Goal: Task Accomplishment & Management: Manage account settings

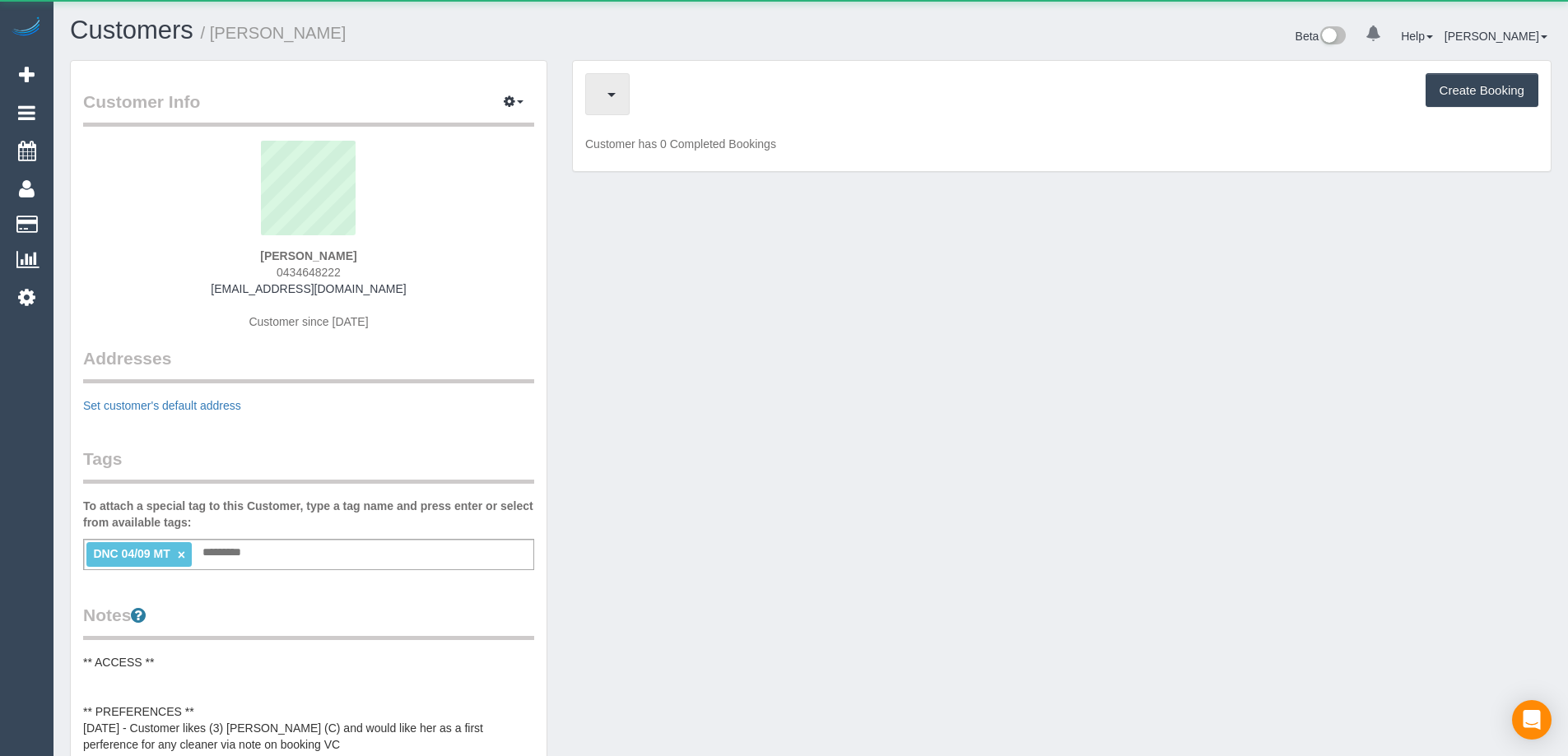
click at [608, 97] on span "button" at bounding box center [612, 94] width 9 height 4
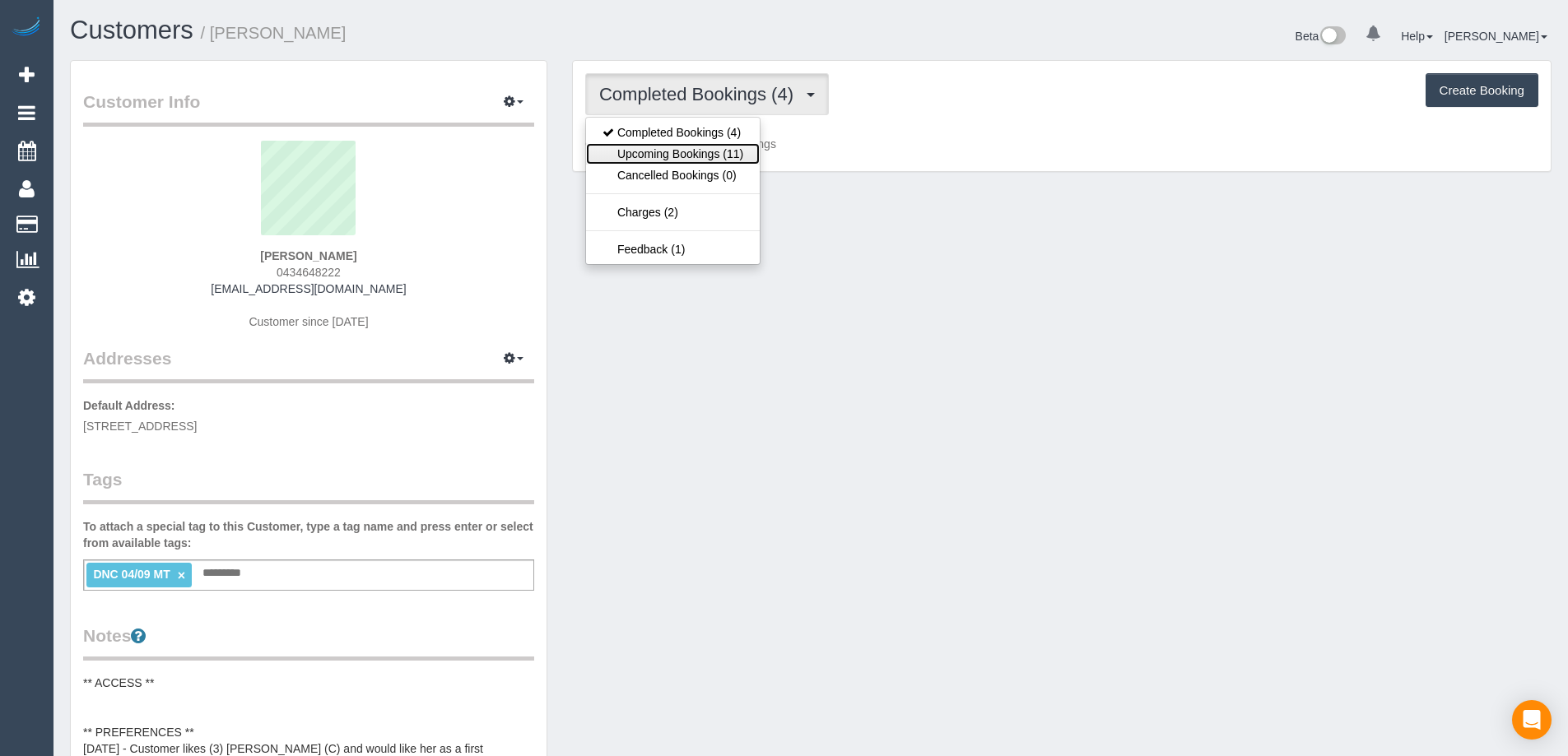
click at [685, 152] on link "Upcoming Bookings (11)" at bounding box center [672, 153] width 173 height 22
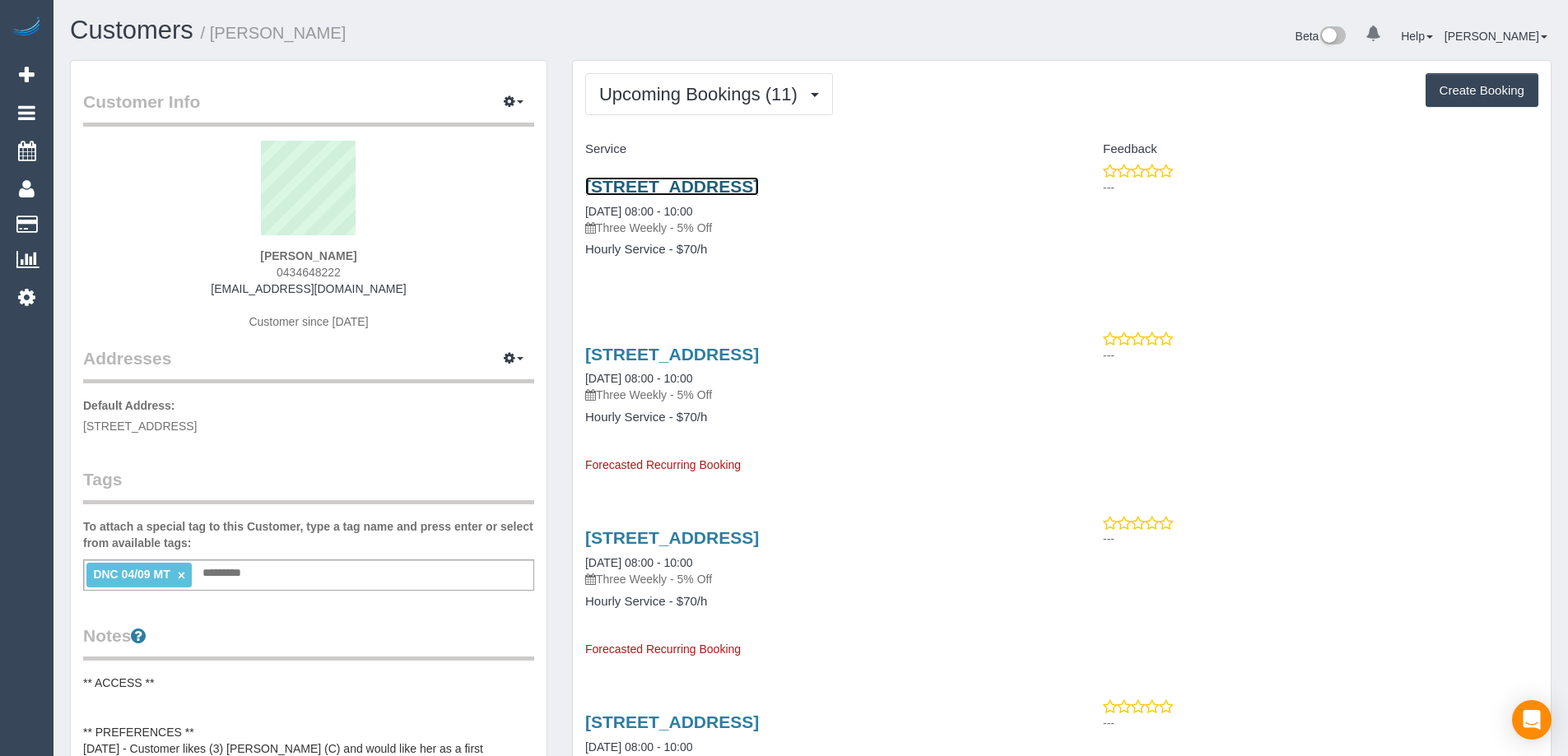
click at [759, 190] on link "31 London Street, Bentleigh, VIC 3204" at bounding box center [671, 186] width 173 height 19
click at [145, 34] on link "Customers" at bounding box center [132, 29] width 124 height 29
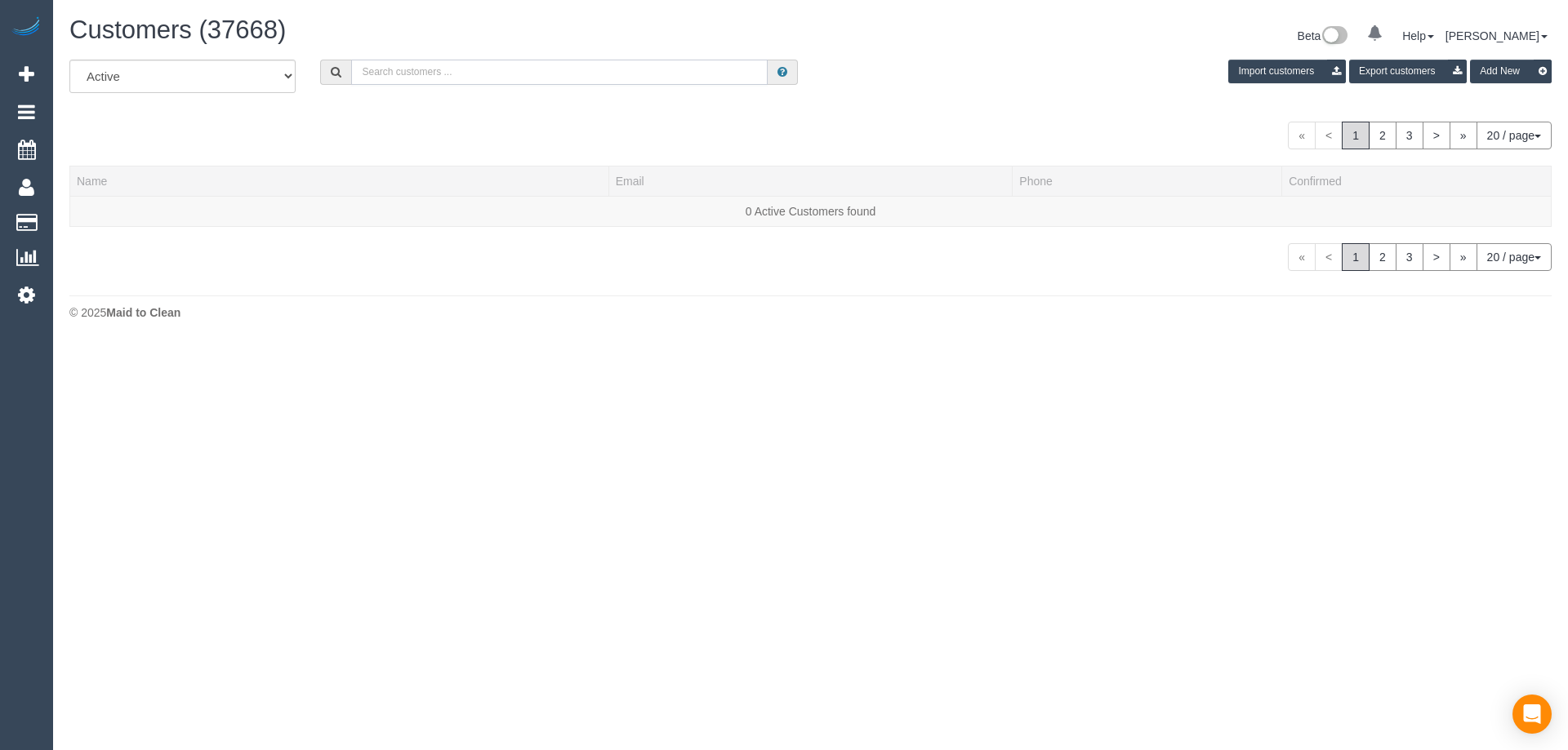
click at [535, 61] on input "text" at bounding box center [560, 71] width 417 height 25
paste input "benny.ih@proton.me"
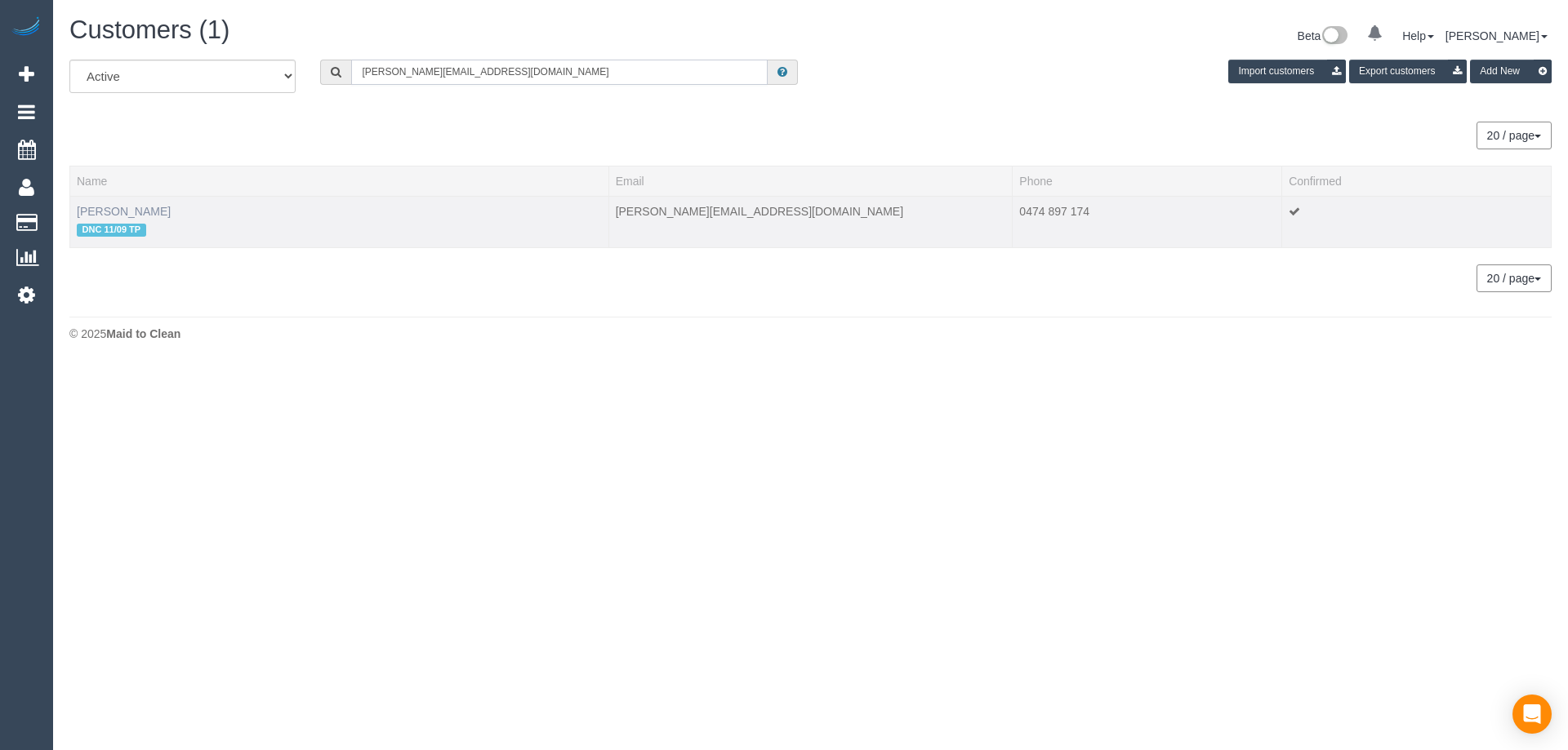
type input "benny.ih@proton.me"
click at [95, 210] on link "Dee I" at bounding box center [123, 210] width 94 height 13
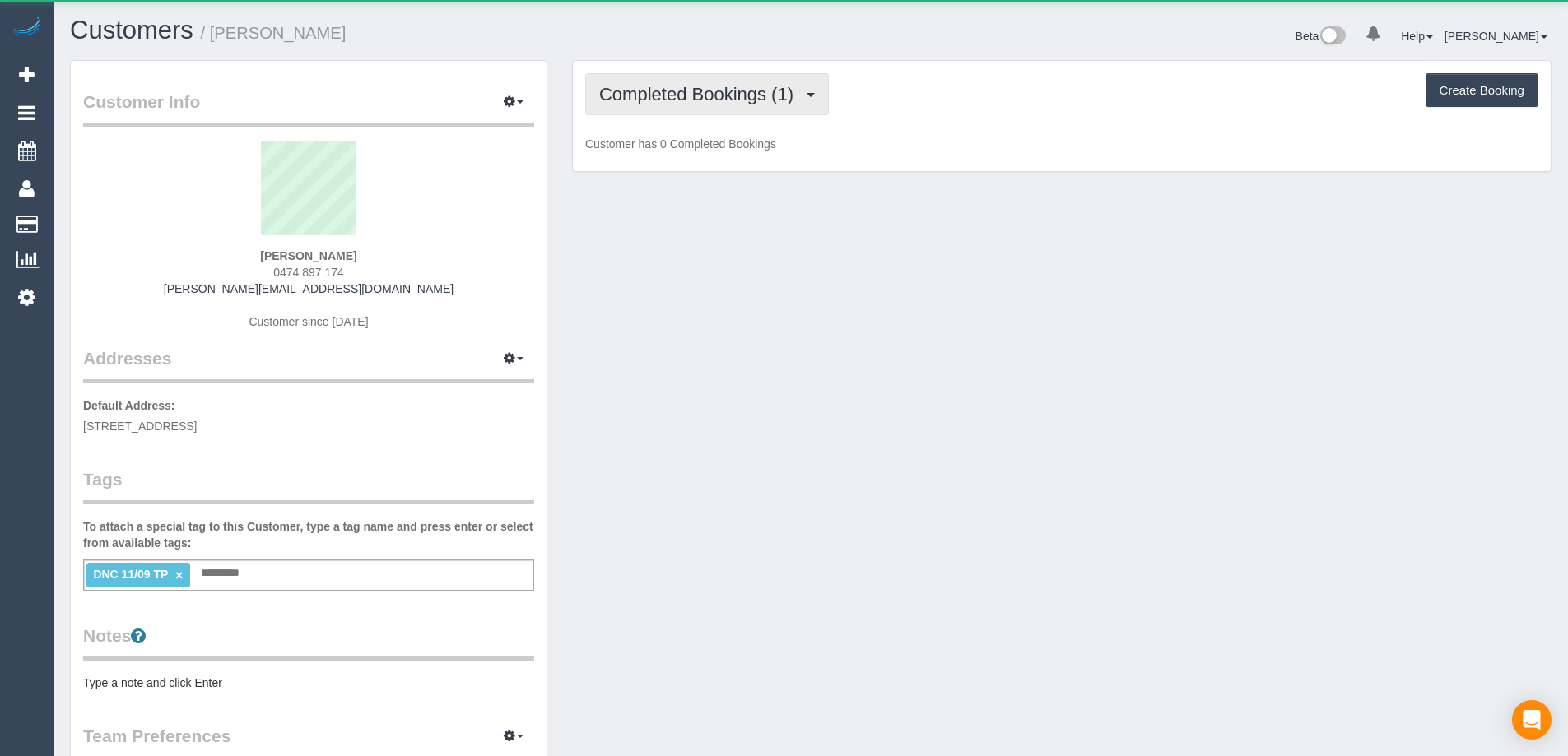
click at [752, 101] on span "Completed Bookings (1)" at bounding box center [701, 94] width 203 height 21
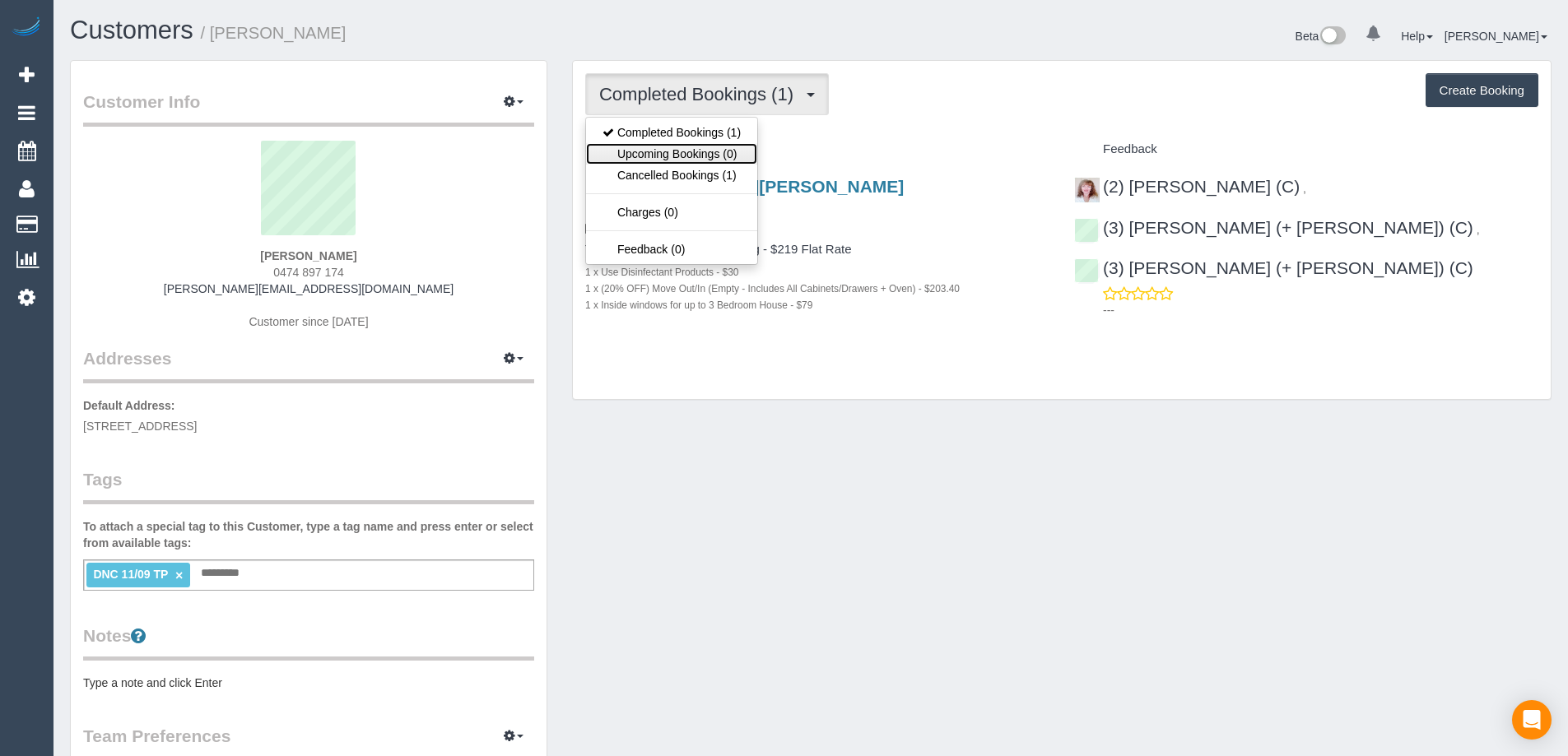
click at [743, 143] on link "Upcoming Bookings (0)" at bounding box center [671, 153] width 172 height 22
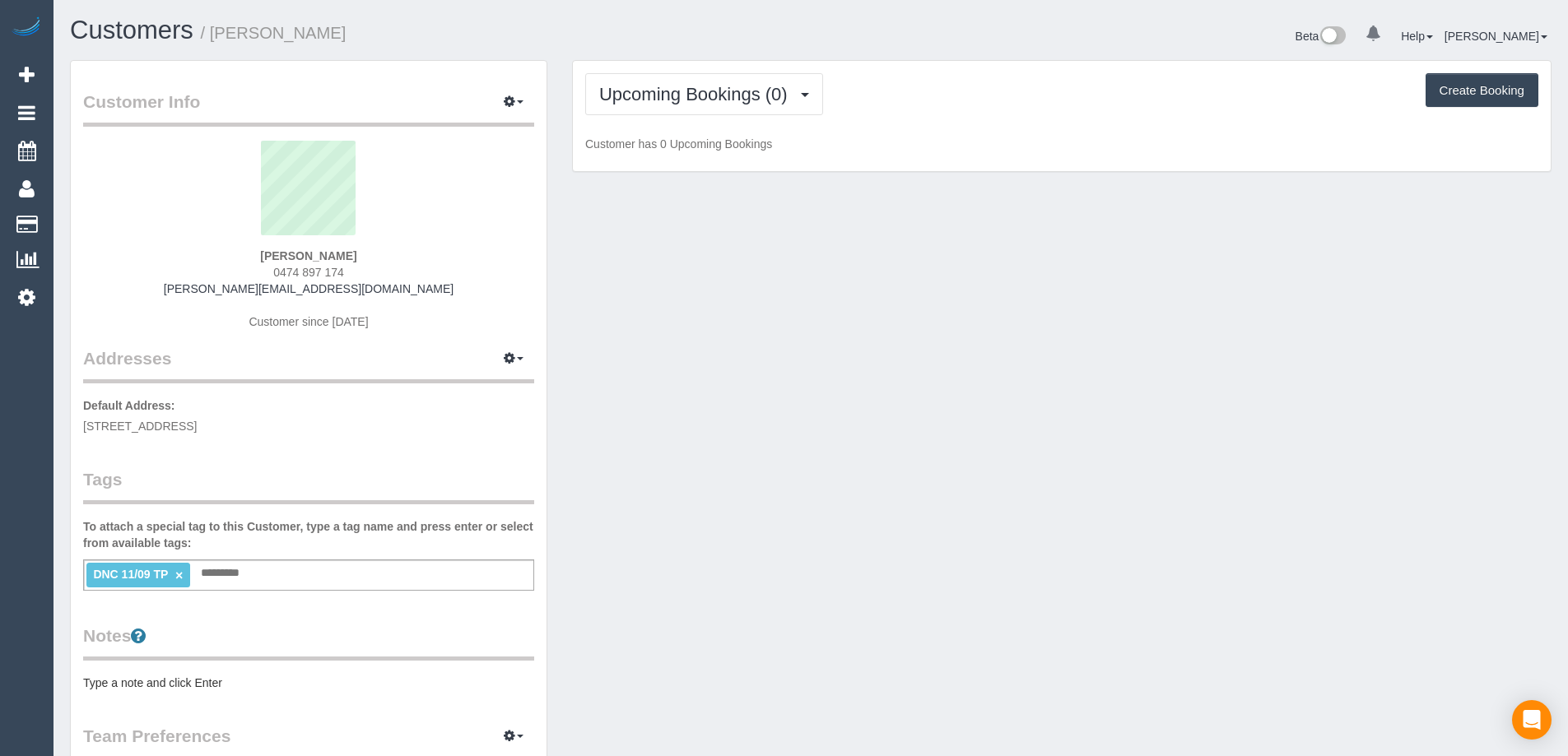
click at [864, 138] on p "Customer has 0 Upcoming Bookings" at bounding box center [1061, 144] width 953 height 16
click at [731, 69] on div "Upcoming Bookings (0) Completed Bookings (1) Upcoming Bookings (0) Cancelled Bo…" at bounding box center [1061, 116] width 978 height 111
click at [733, 100] on span "Upcoming Bookings (0)" at bounding box center [697, 94] width 197 height 21
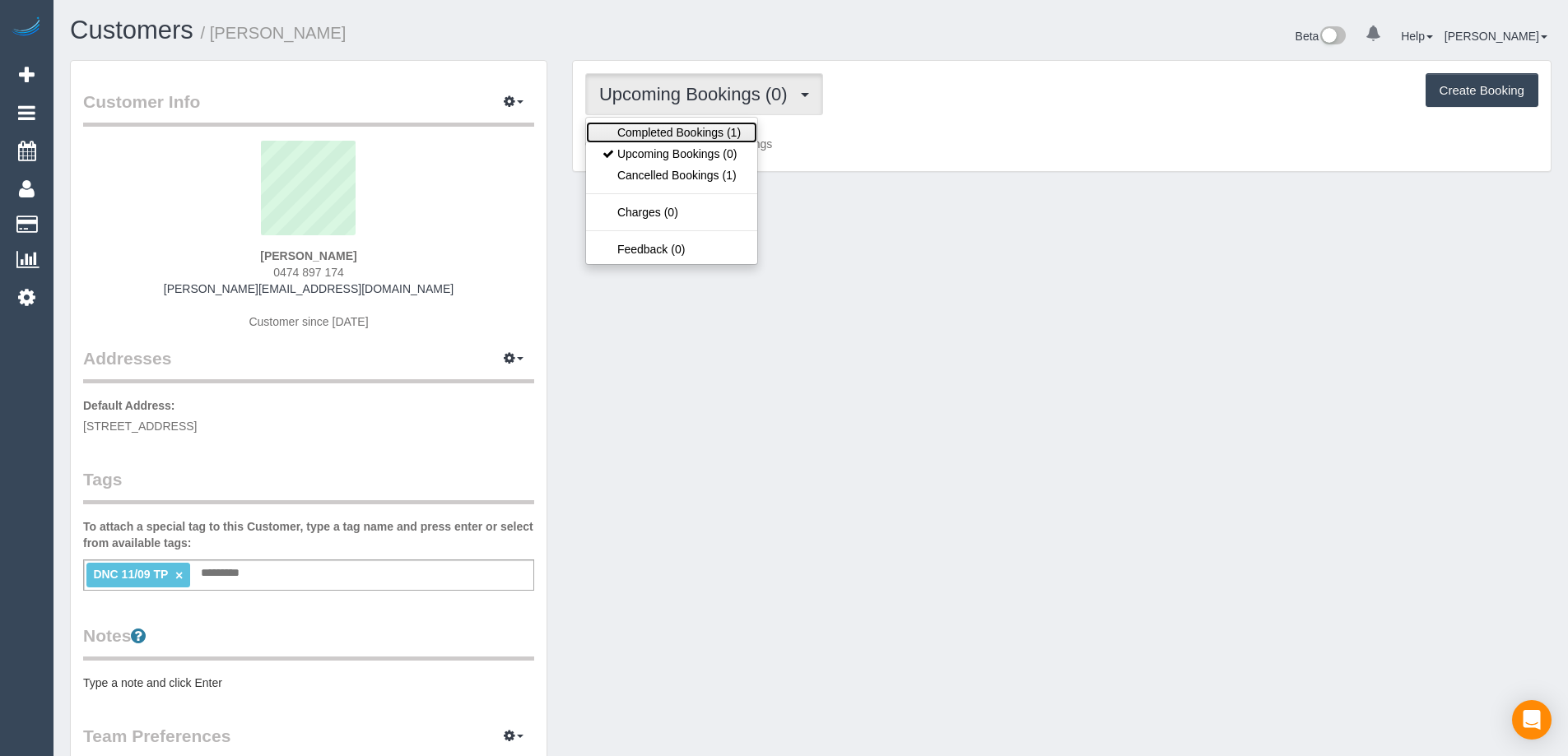
click at [726, 124] on link "Completed Bookings (1)" at bounding box center [671, 132] width 172 height 22
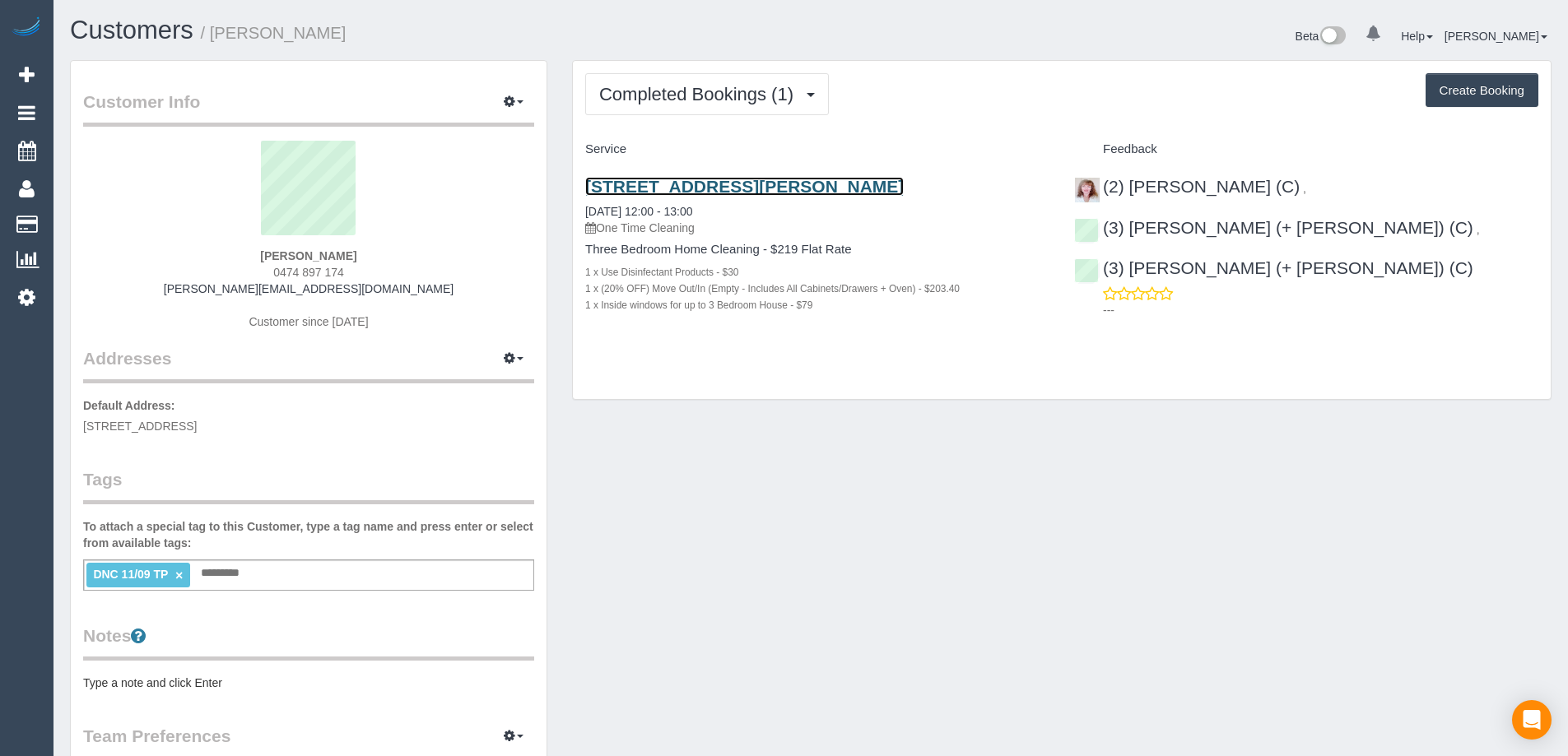
click at [781, 183] on link "4/27a Norwood Crescent, Moonee Ponds, VIC 3039" at bounding box center [744, 186] width 319 height 19
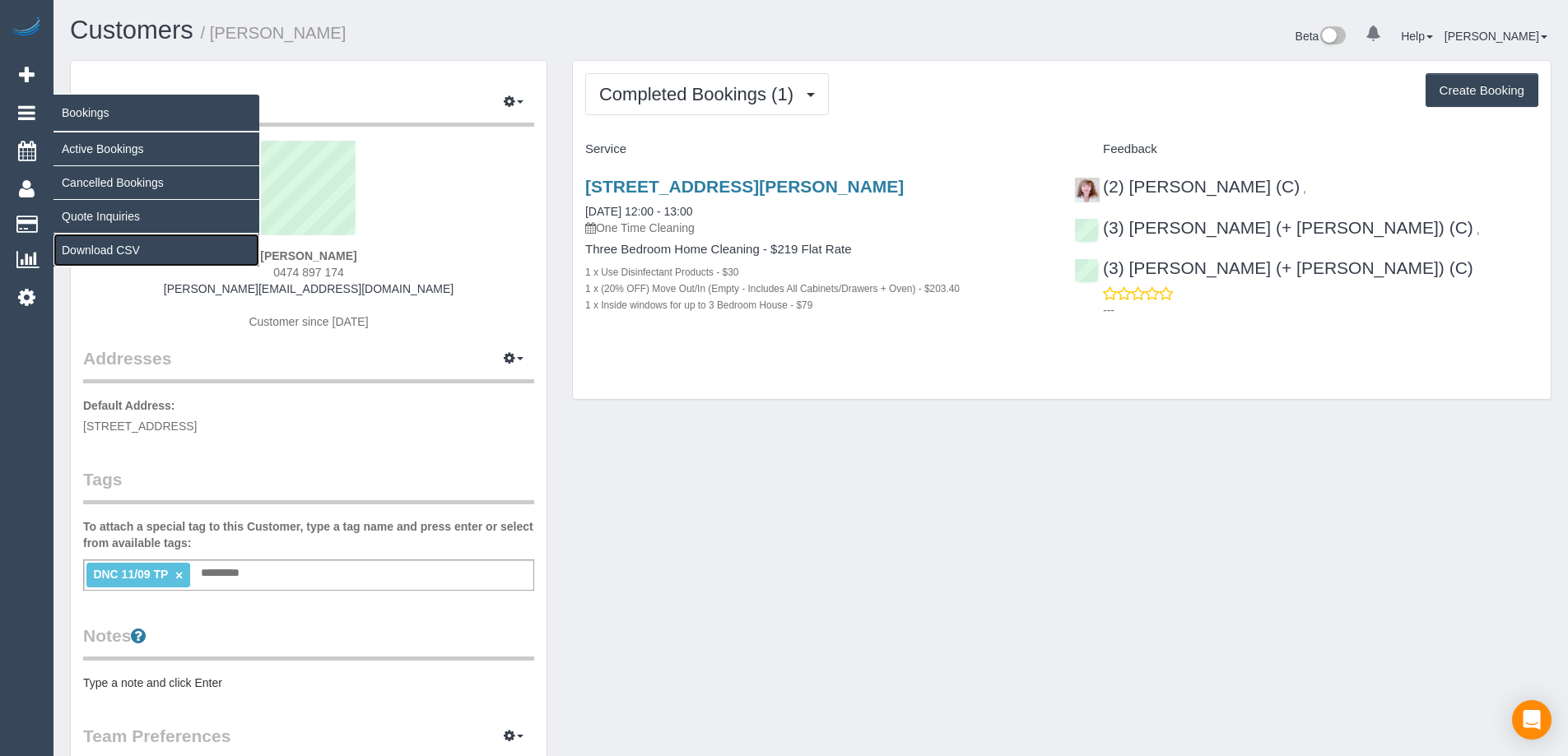
click at [98, 249] on link "Download CSV" at bounding box center [157, 250] width 206 height 33
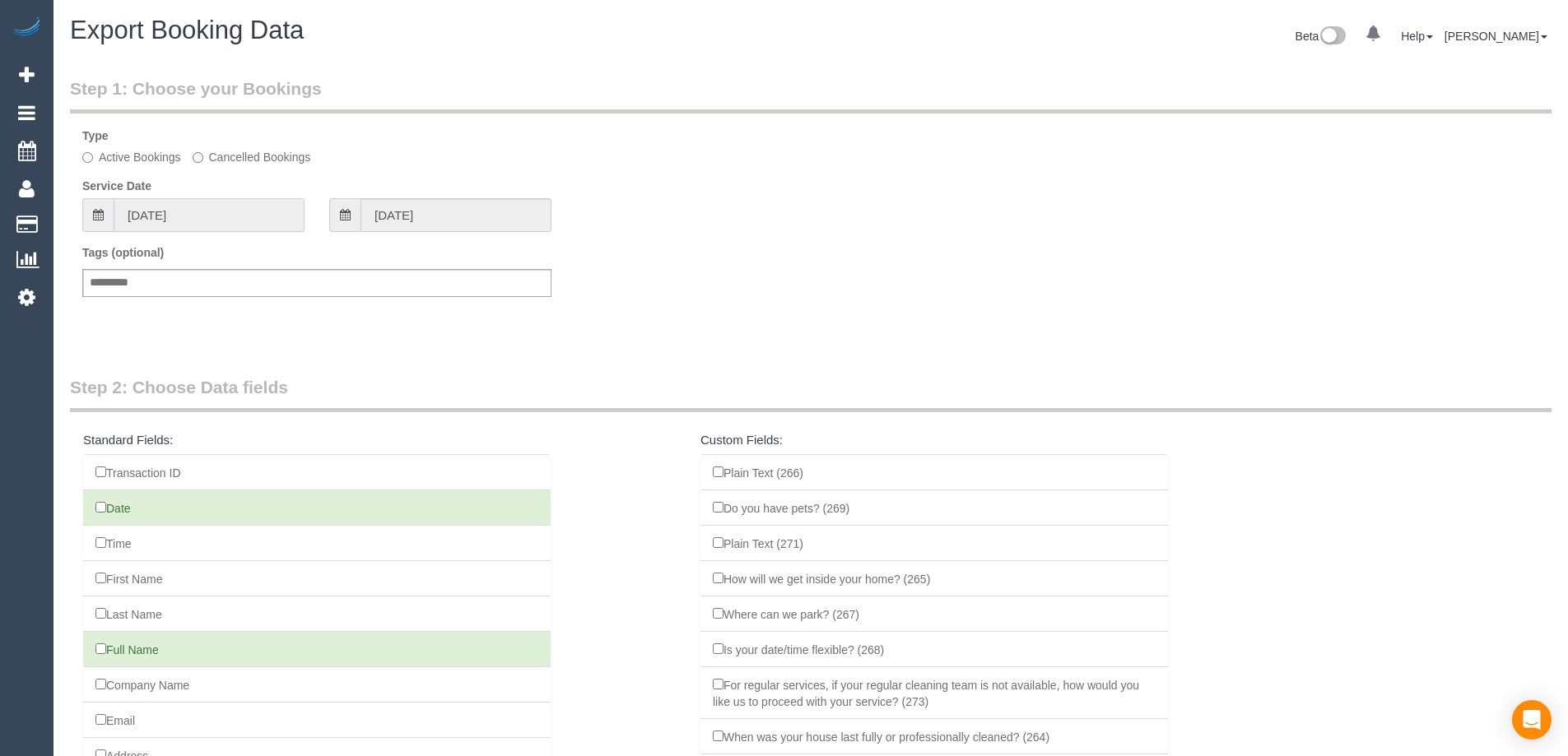
click at [172, 214] on input "20/08/2025" at bounding box center [209, 215] width 191 height 34
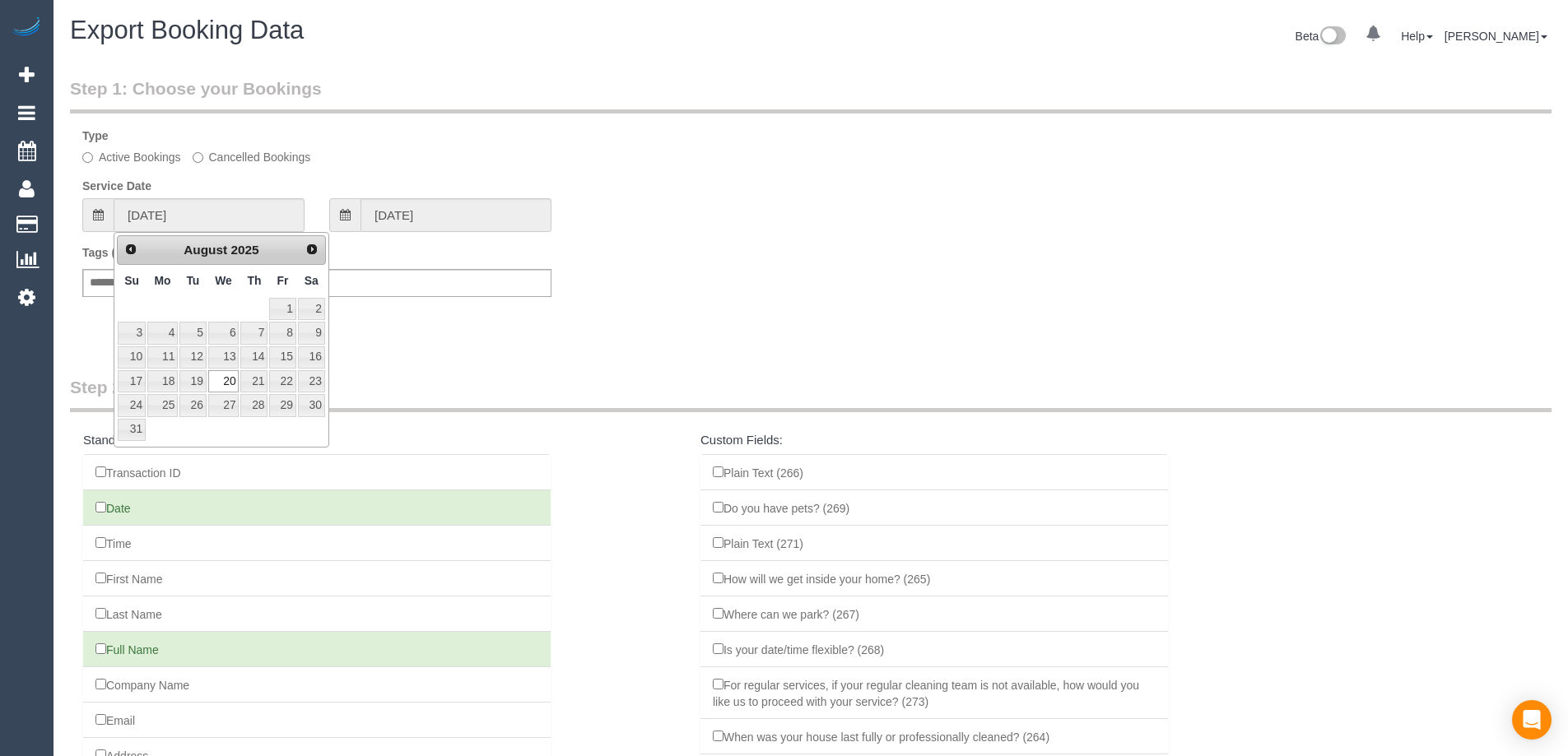
click at [304, 255] on link "Next" at bounding box center [312, 249] width 23 height 23
click at [163, 307] on link "1" at bounding box center [162, 309] width 30 height 23
type input "01/09/2025"
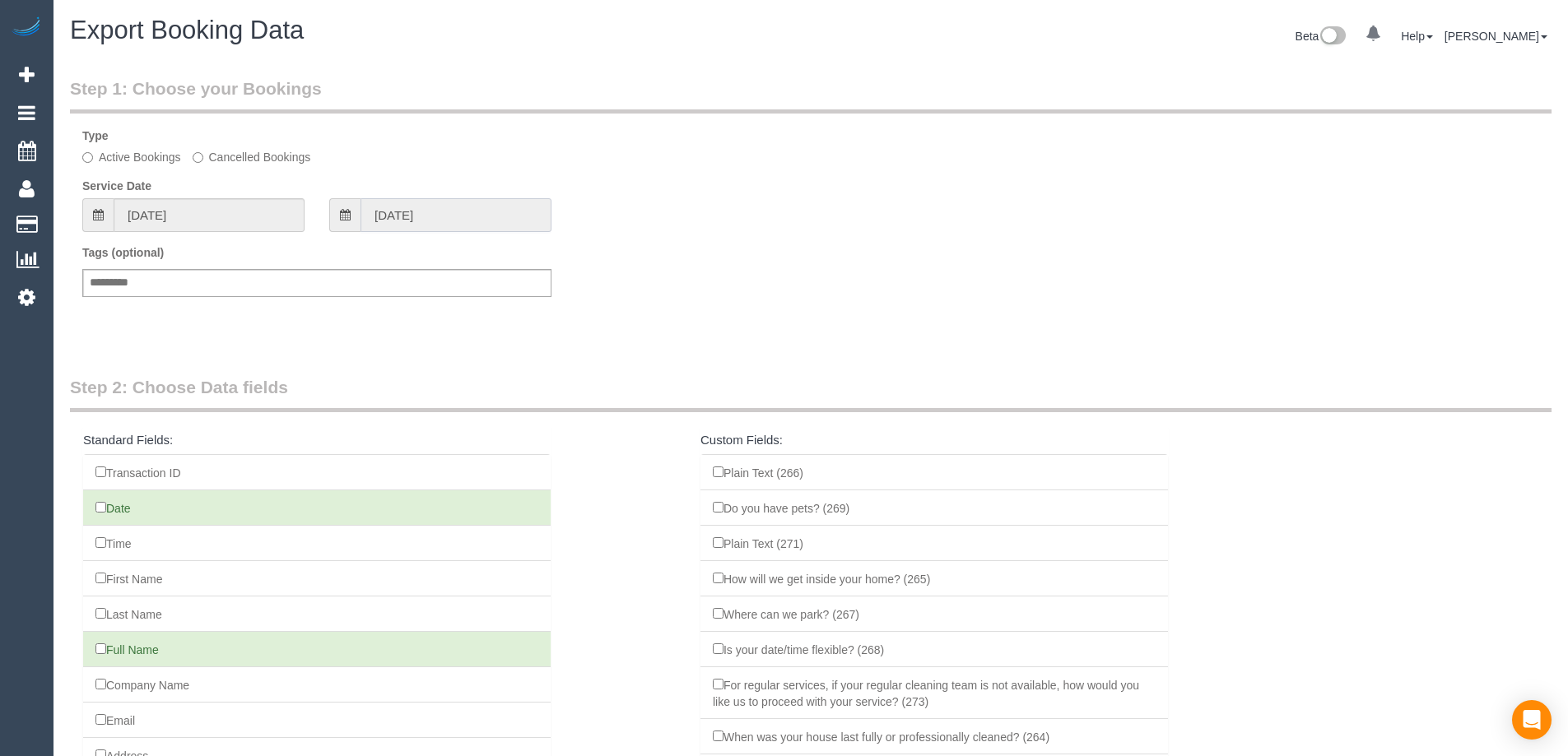
click at [472, 216] on input "01/09/2025" at bounding box center [456, 215] width 191 height 34
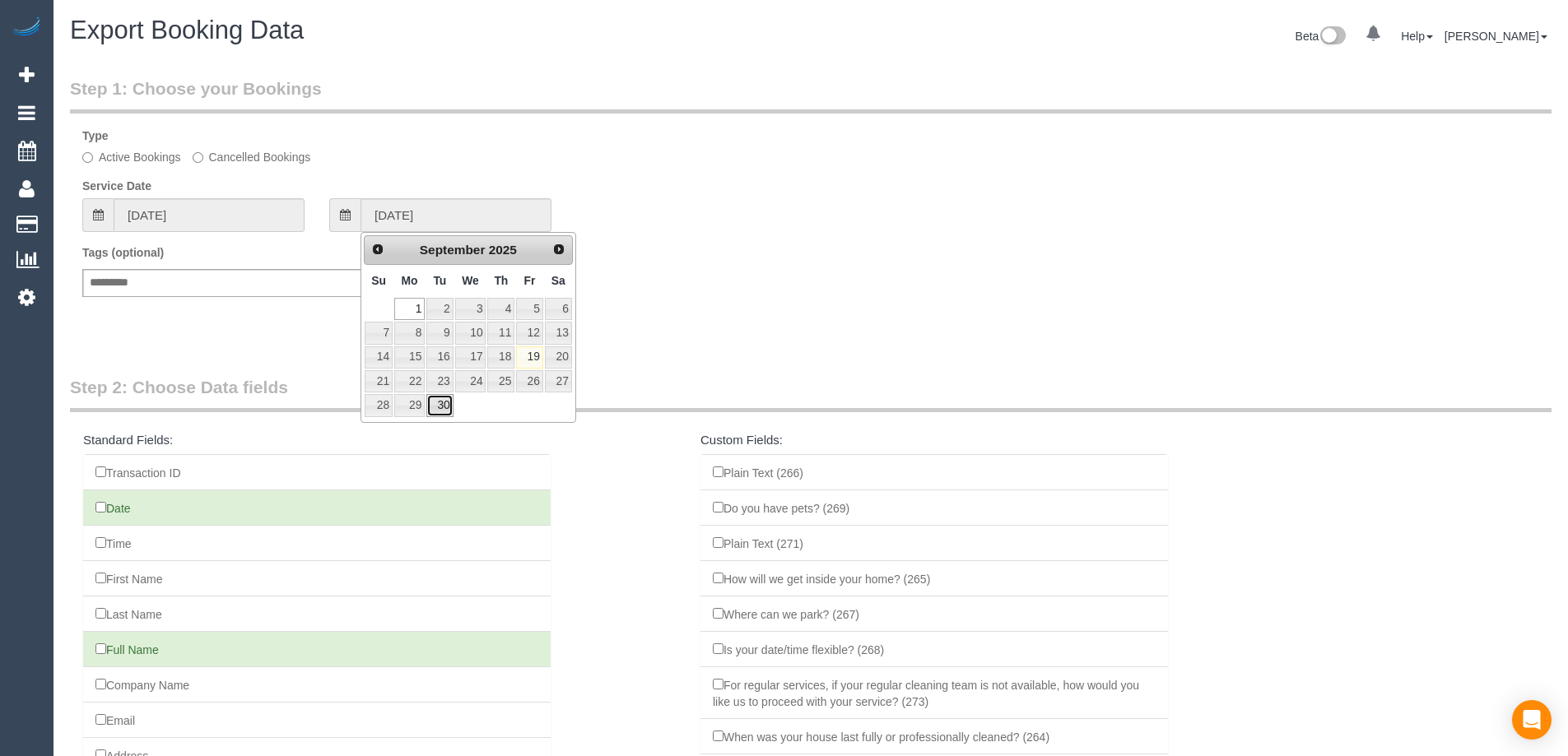
click at [441, 399] on link "30" at bounding box center [439, 405] width 26 height 23
type input "30/09/2025"
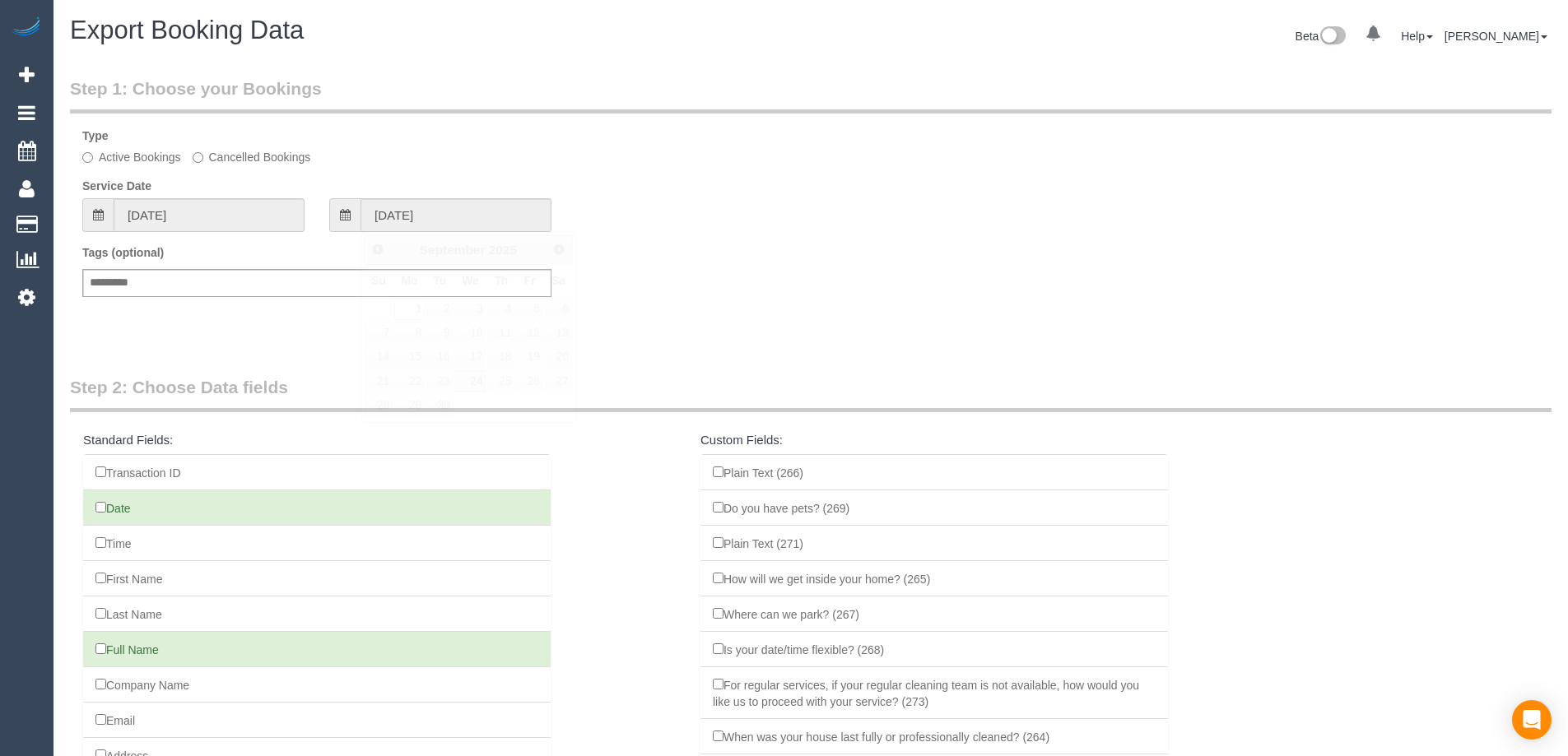
click at [604, 339] on div "Step 1: Choose your Bookings Type Active Bookings Cancelled Bookings Service Da…" at bounding box center [811, 209] width 1506 height 299
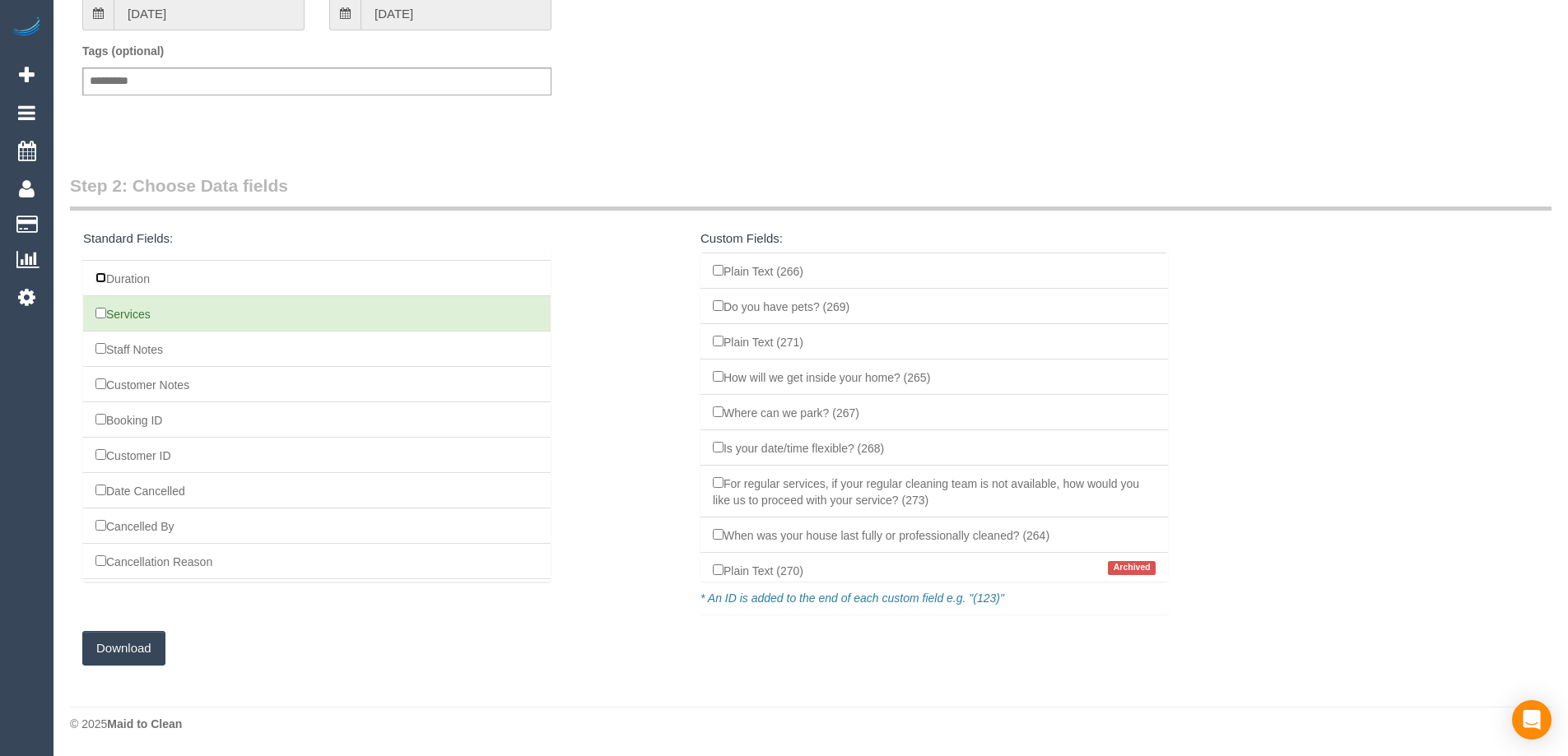
scroll to position [1582, 0]
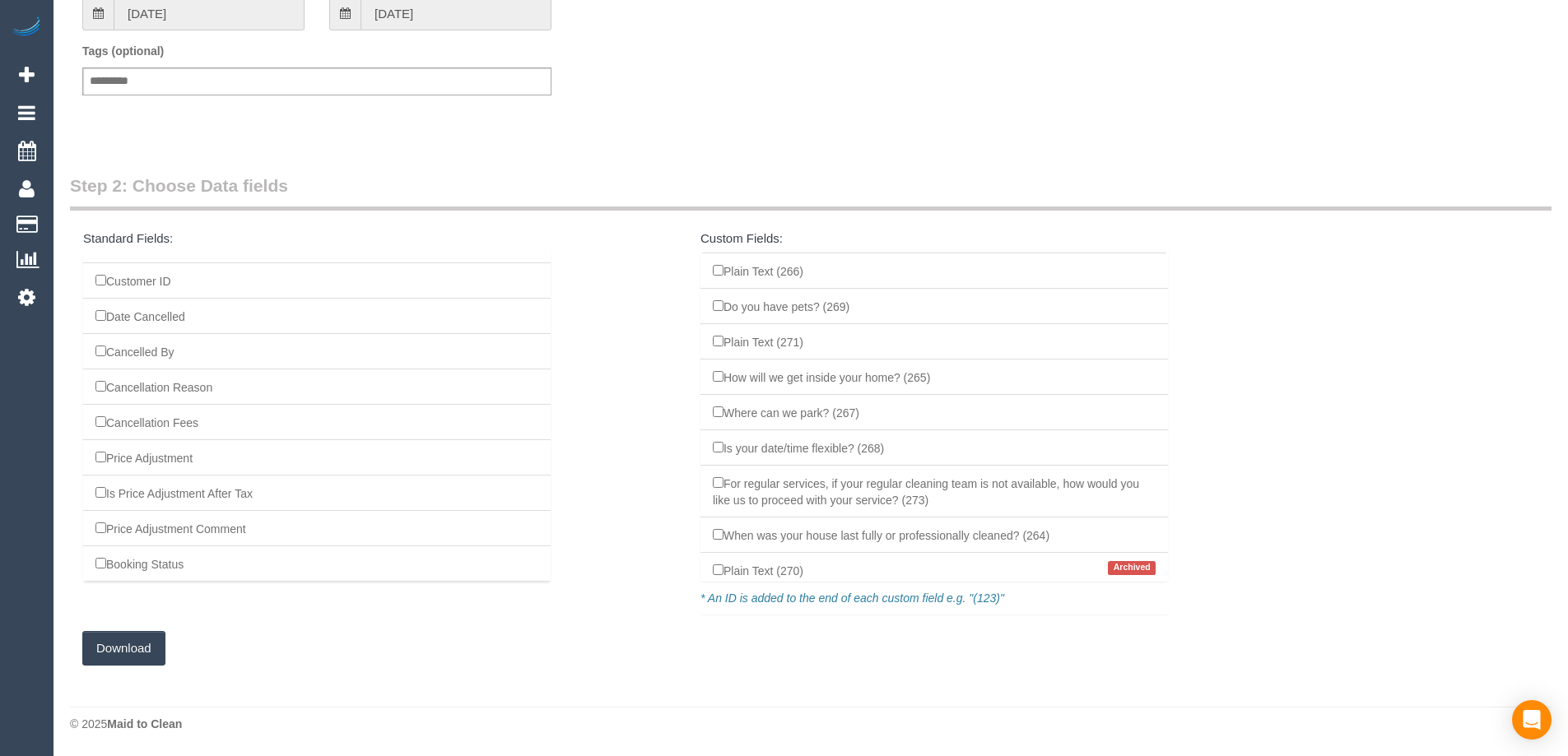
click at [123, 636] on button "Download" at bounding box center [124, 649] width 83 height 35
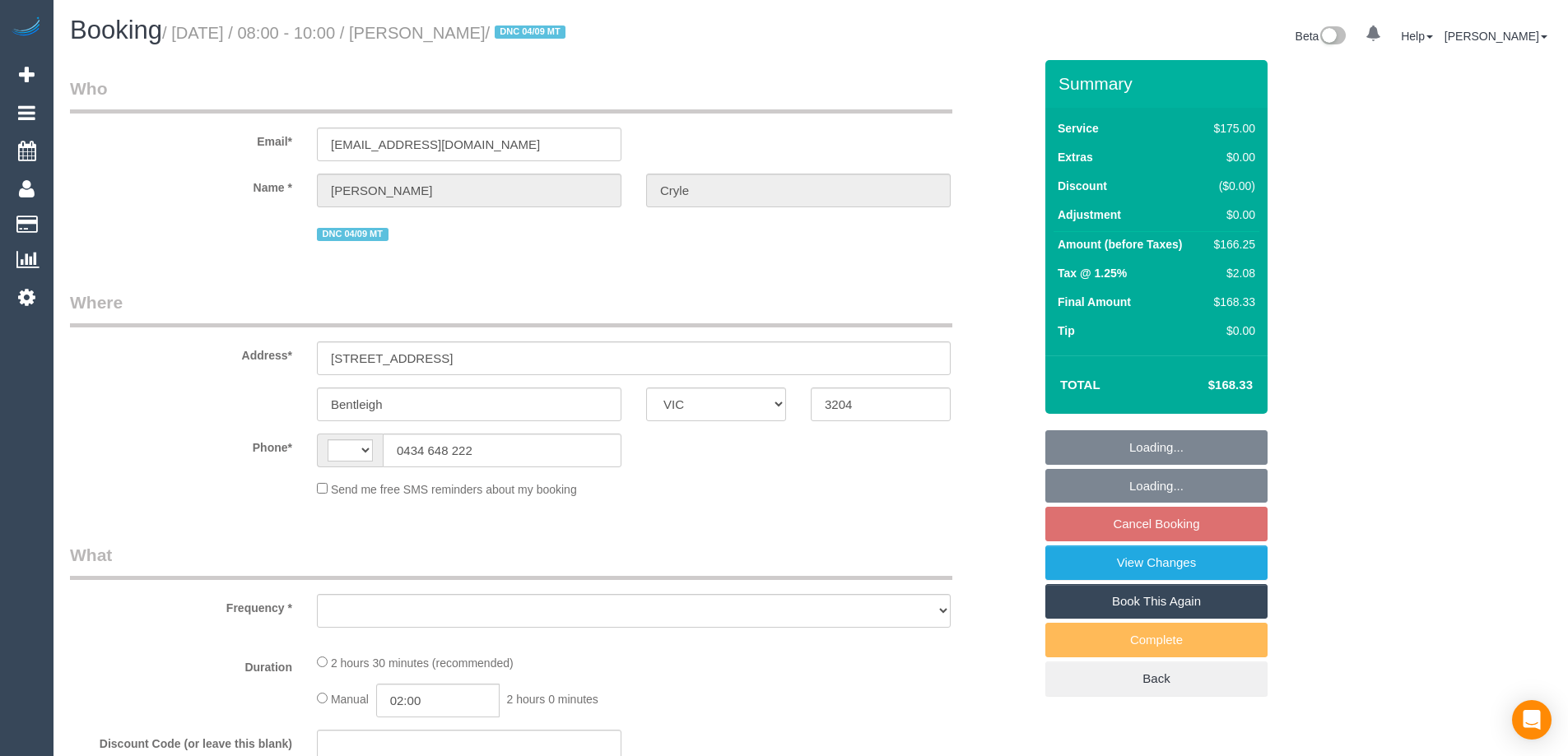
select select "VIC"
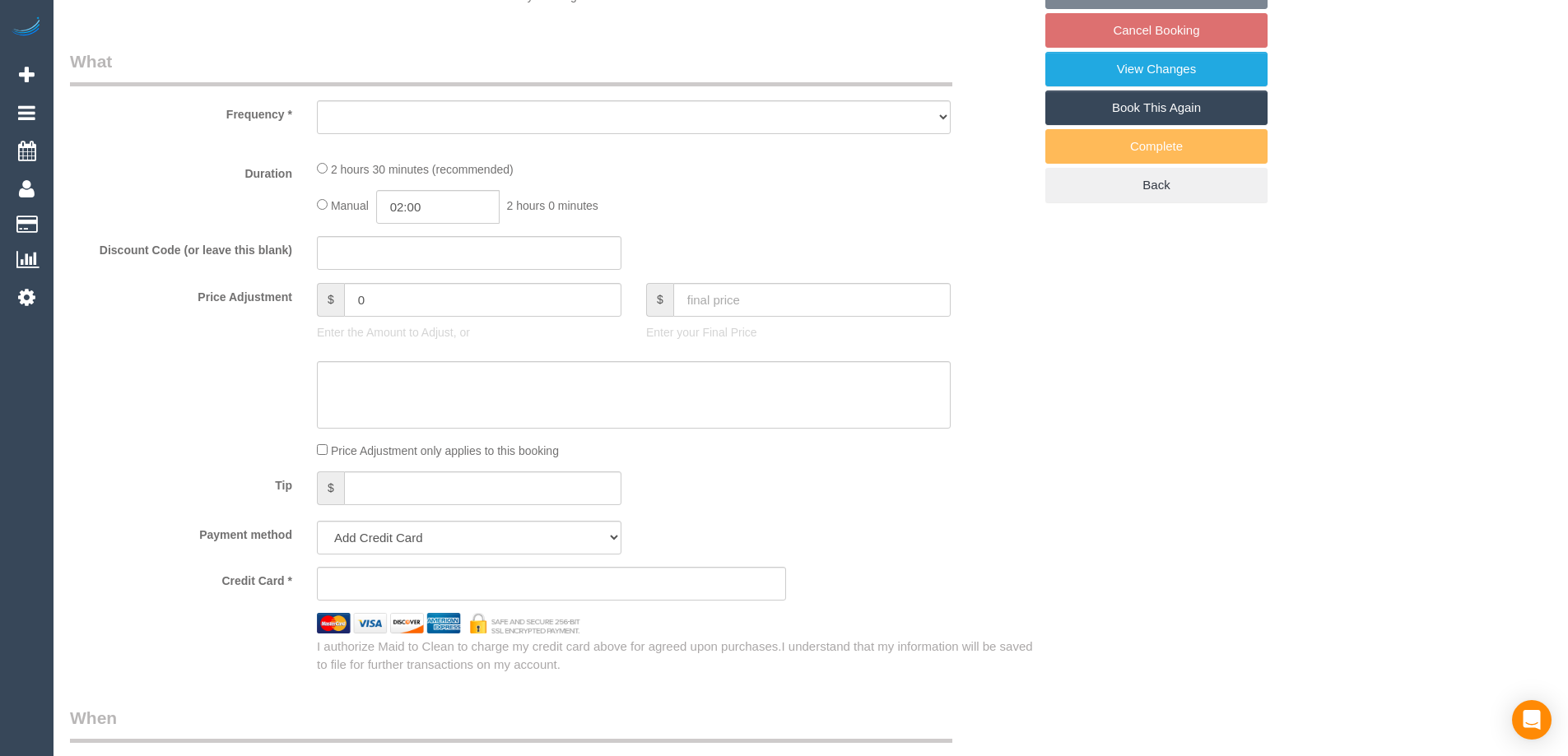
select select "string:AU"
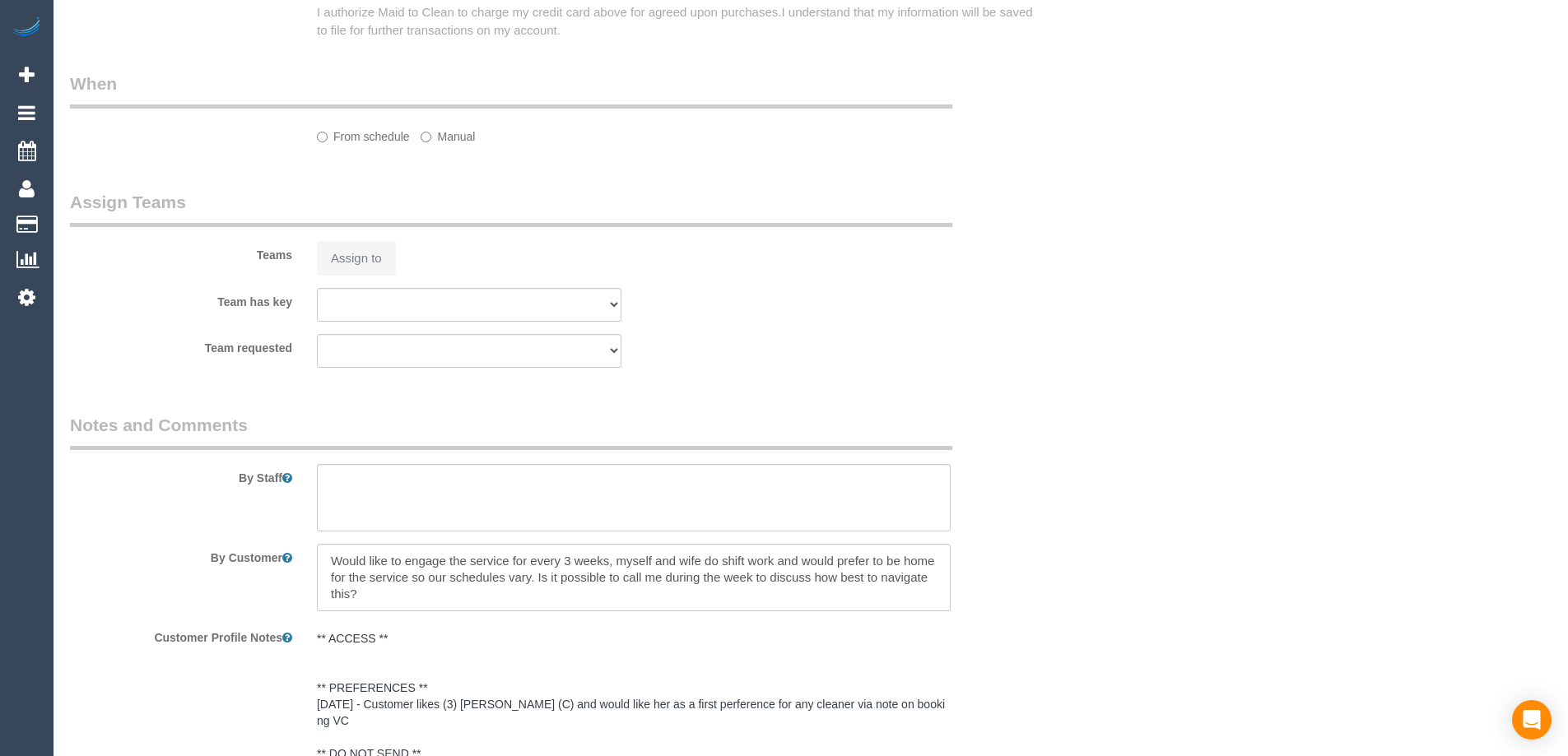
select select "object:531"
select select "string:stripe-pm_1RmR9T2GScqysDRVqeshcViF"
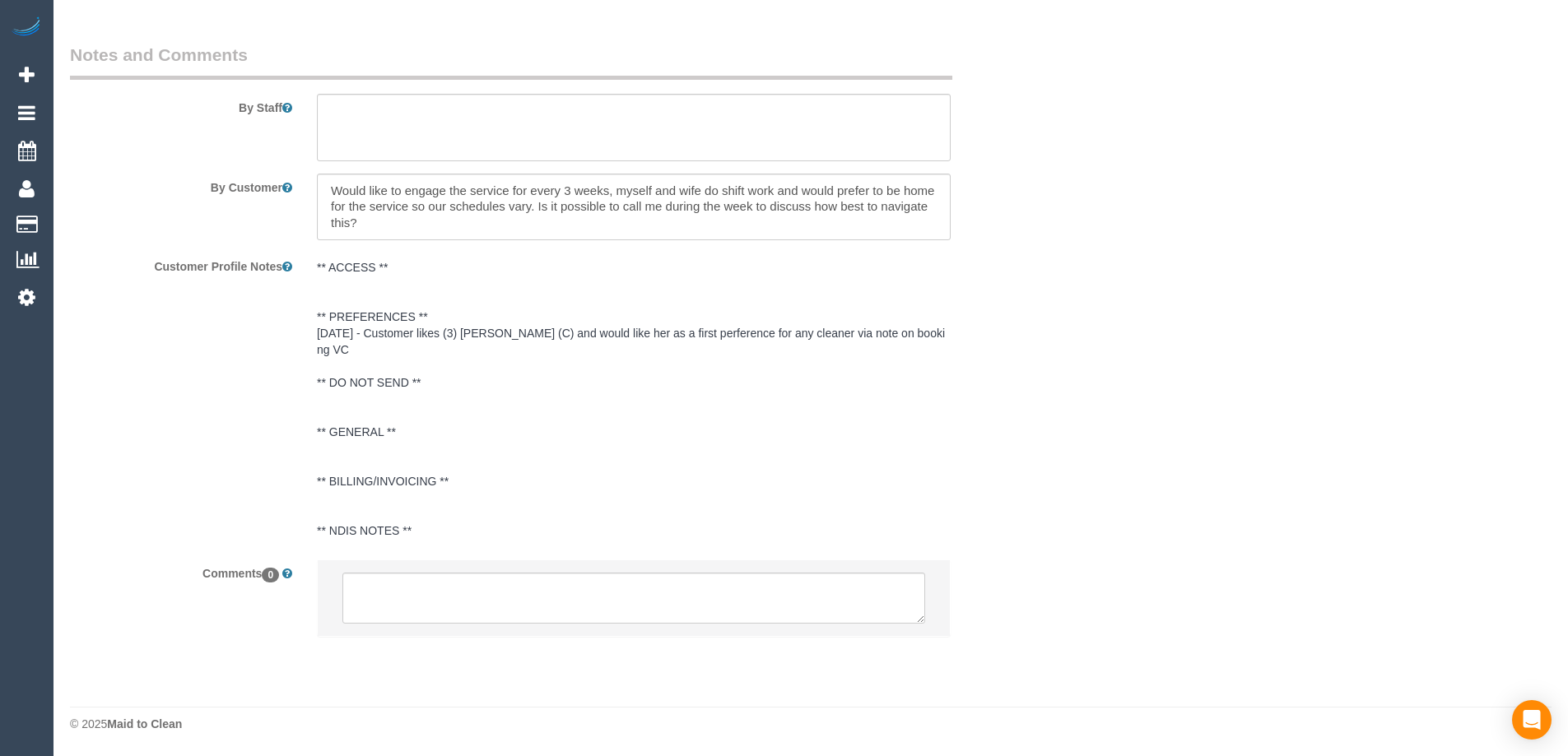
select select "150"
select select "number:29"
select select "number:14"
select select "number:19"
select select "number:36"
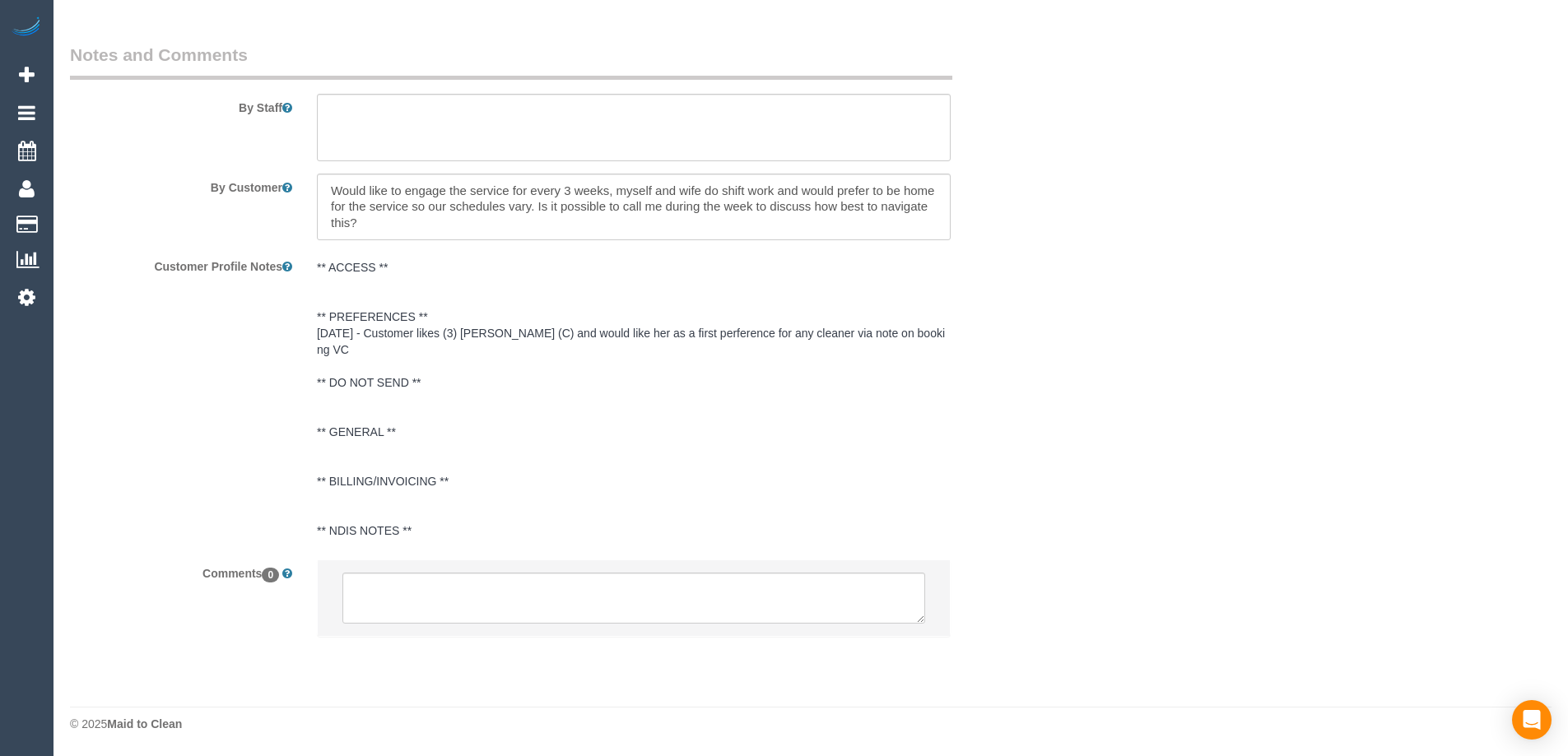
select select "number:34"
select select "number:12"
select select "object:1373"
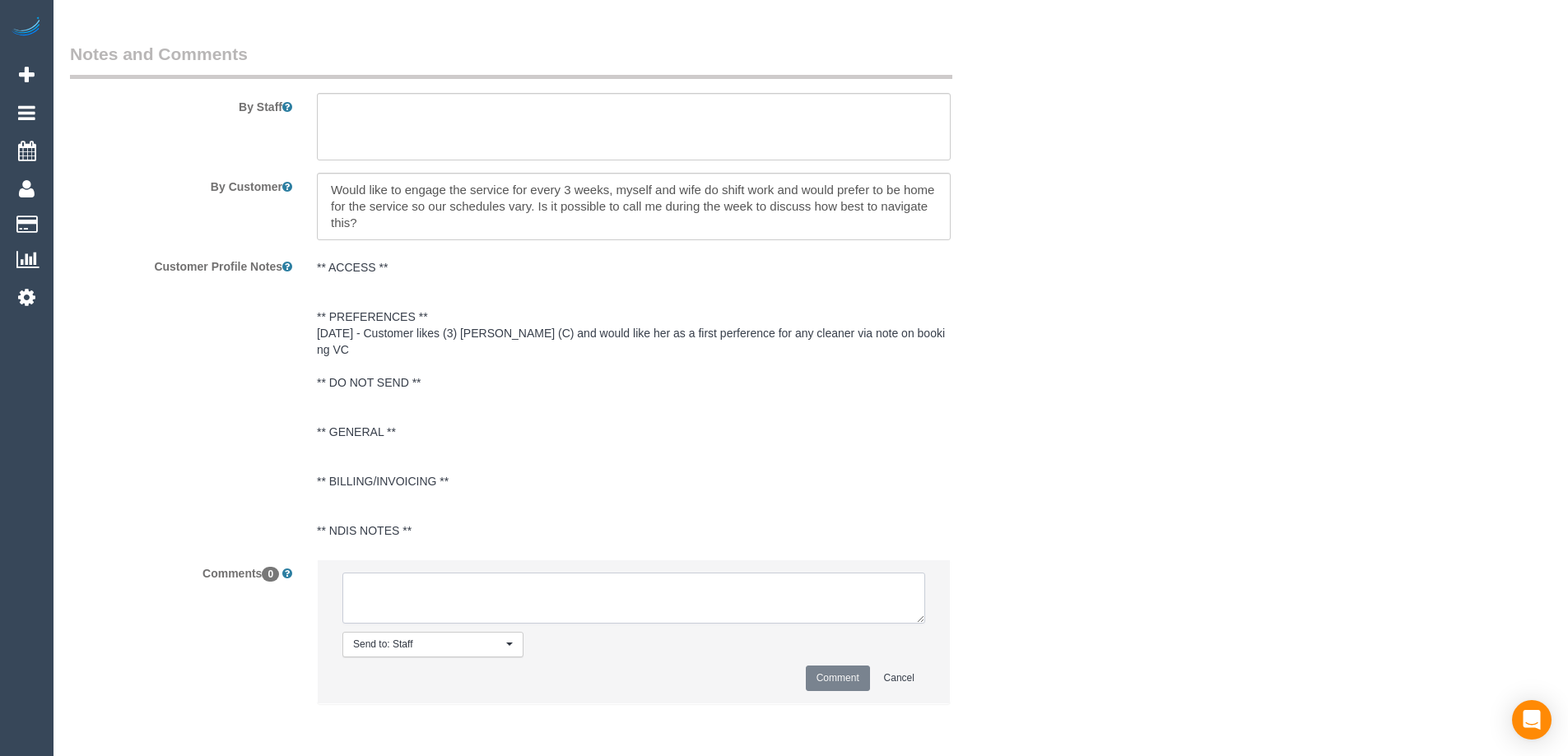
click at [545, 594] on textarea at bounding box center [633, 598] width 583 height 51
type textarea "Please do not assign, I may cancel this service ongoing."
click at [858, 693] on li "Send to: Staff Nothing selected Send to: Staff Send to: Customer Send to: Team …" at bounding box center [634, 631] width 632 height 143
click at [853, 690] on button "Comment" at bounding box center [838, 678] width 64 height 25
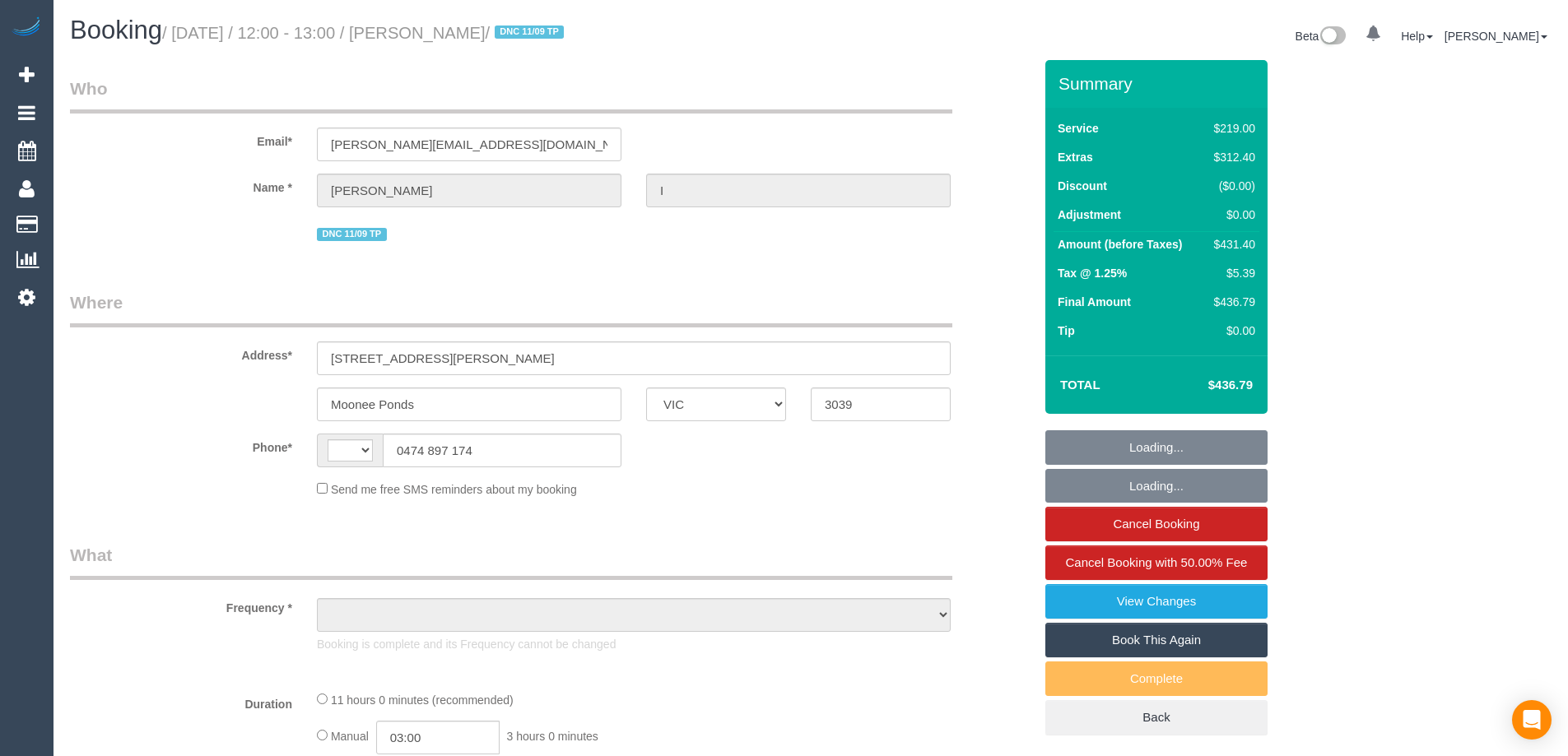
select select "VIC"
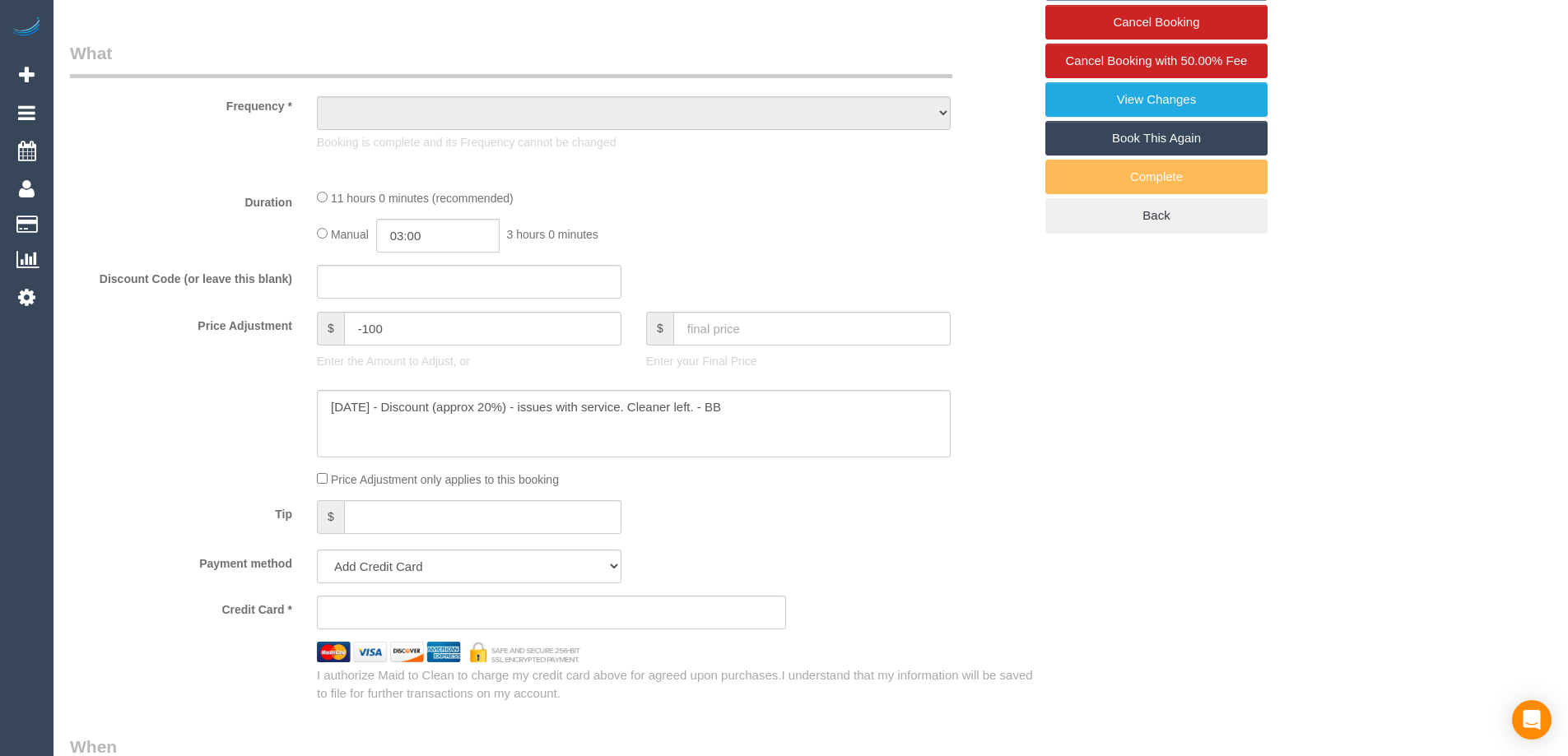
select select "string:AU"
select select "object:671"
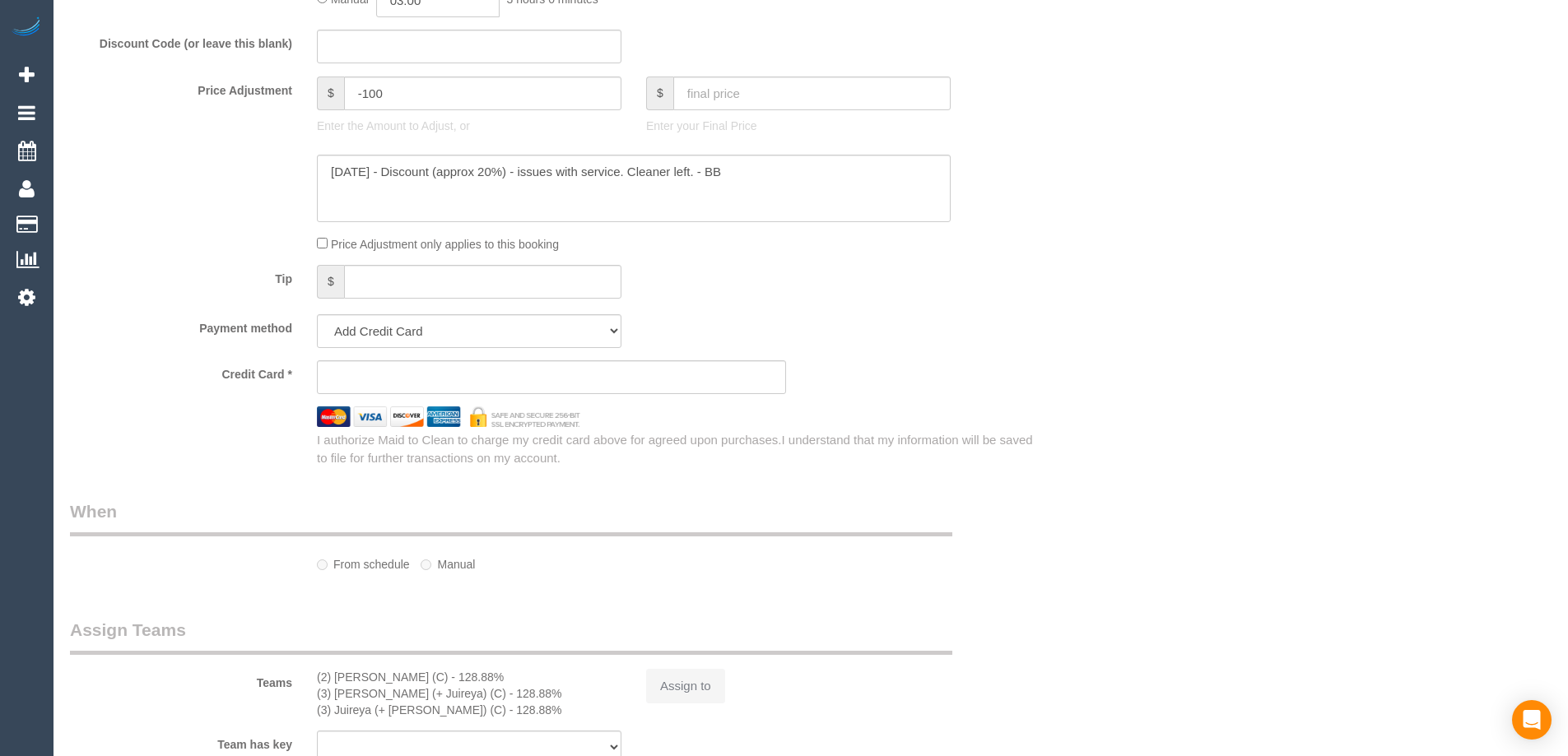
select select "string:stripe-pm_1S2xdF2GScqysDRVQeMAuZZE"
select select "number:27"
select select "number:14"
select select "number:19"
select select "number:24"
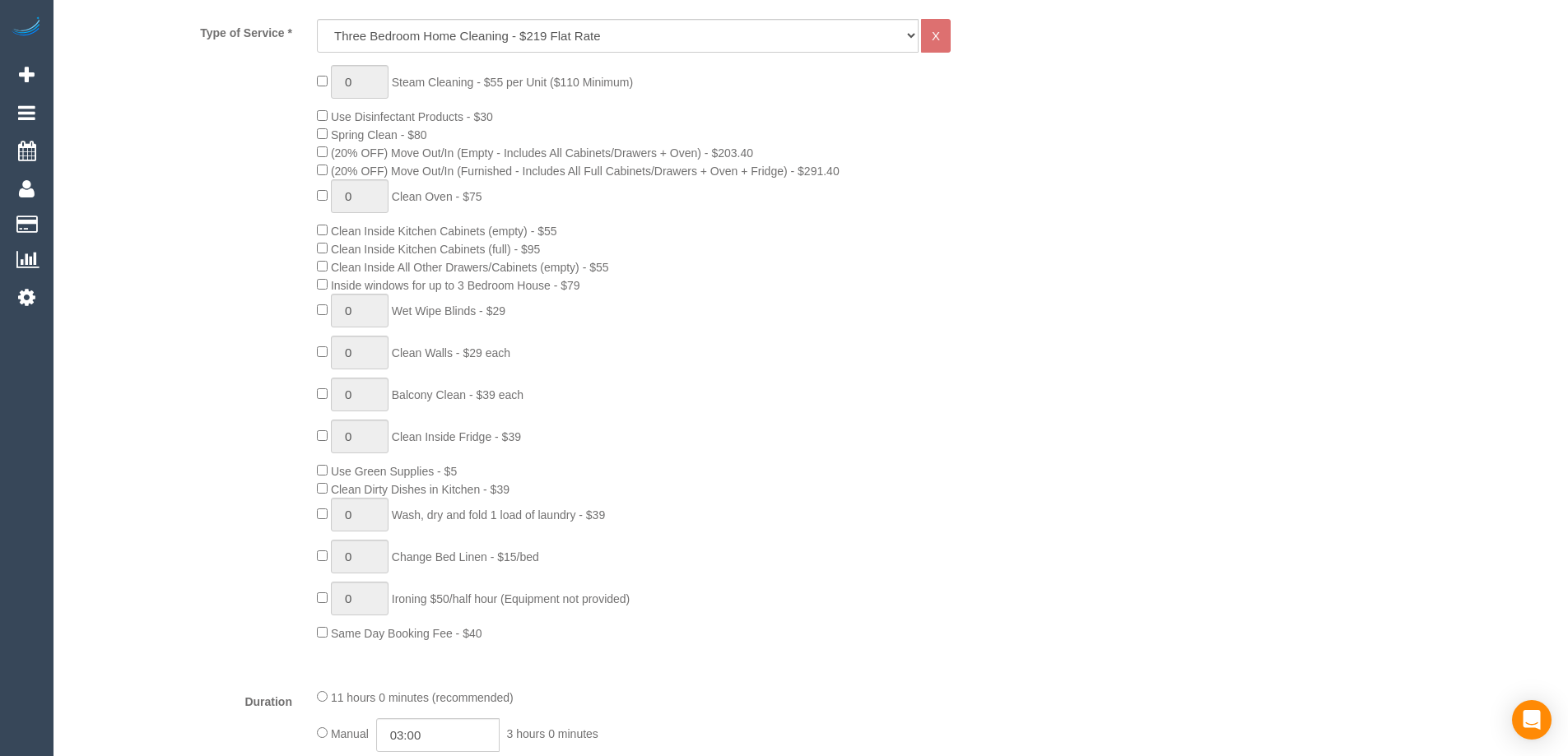
select select "object:1603"
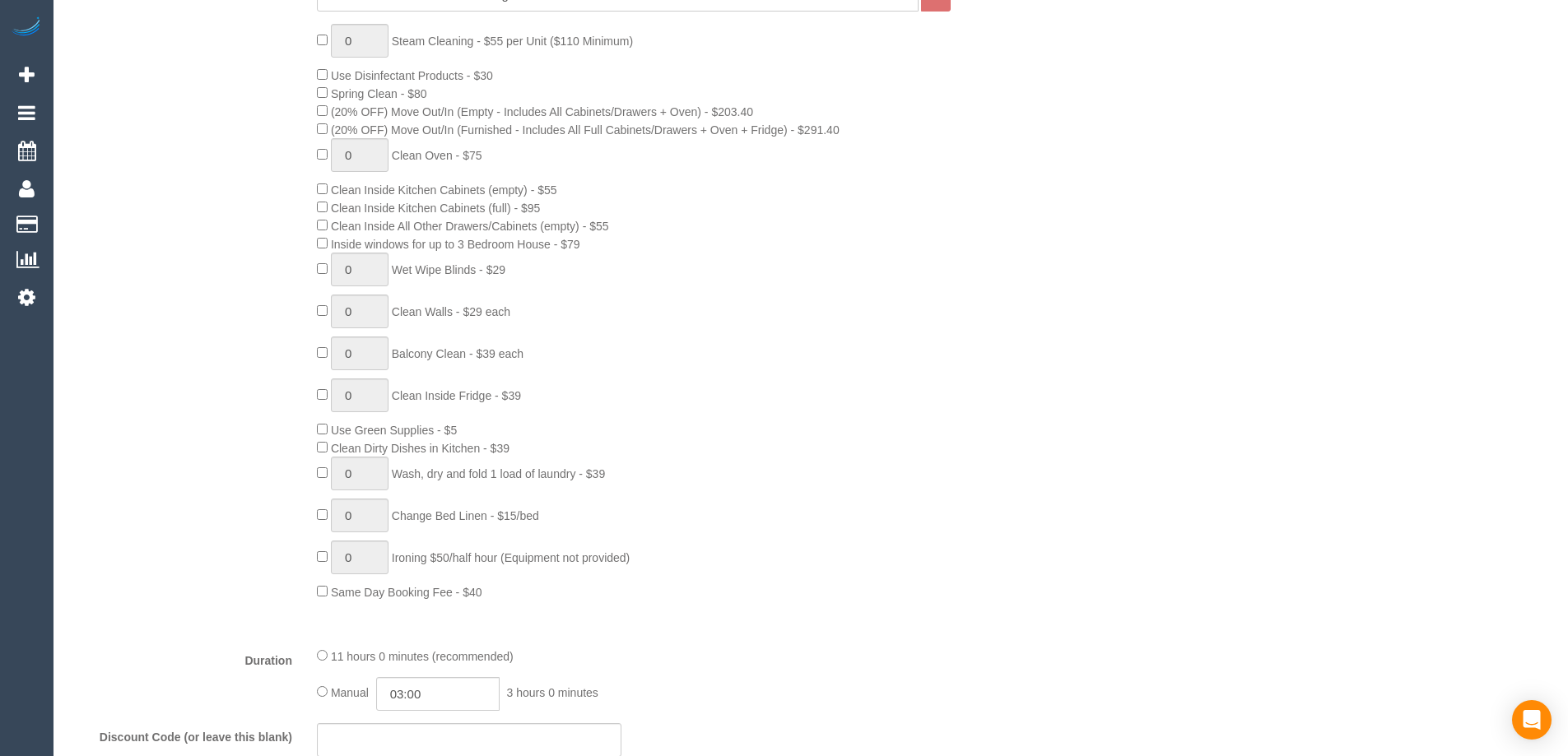
scroll to position [1066, 0]
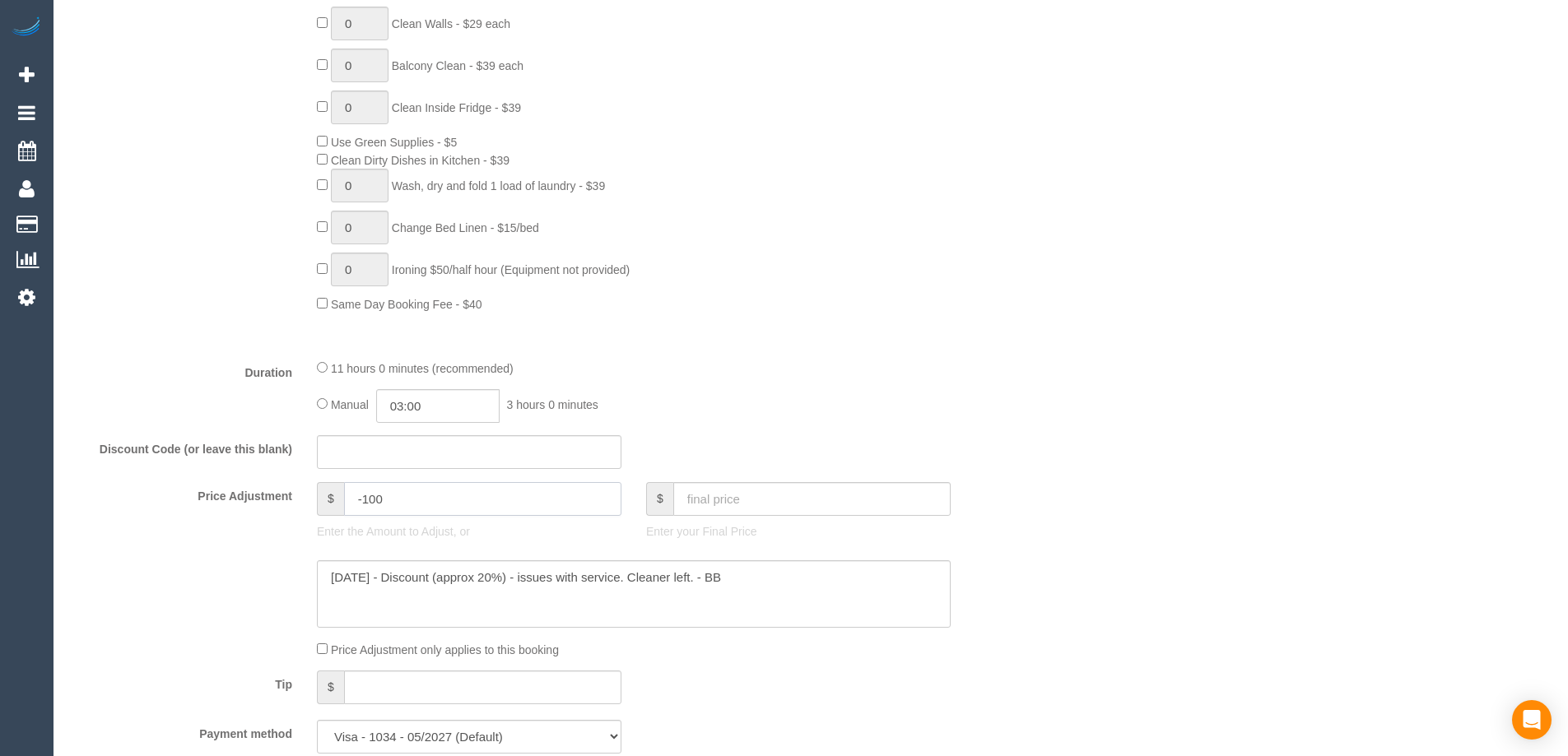
click at [528, 491] on input "-100" at bounding box center [483, 499] width 277 height 34
drag, startPoint x: 418, startPoint y: 491, endPoint x: 366, endPoint y: 491, distance: 52.0
click at [366, 491] on input "-100" at bounding box center [483, 499] width 277 height 34
click at [787, 353] on fieldset "What Frequency * One Time Cleaning Weekly - 10% Off - 10.00% (0% for the First …" at bounding box center [552, 160] width 963 height 1210
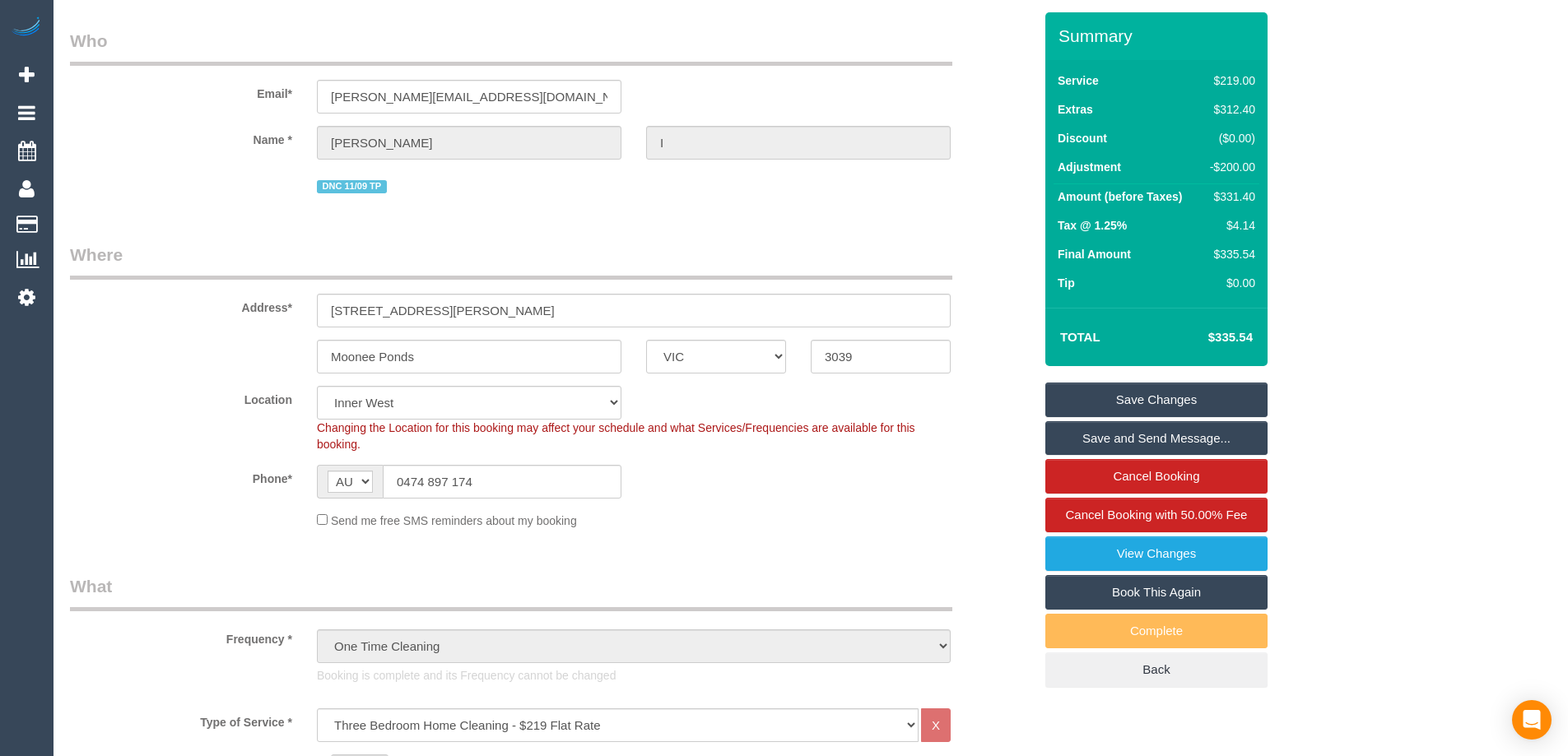
scroll to position [0, 0]
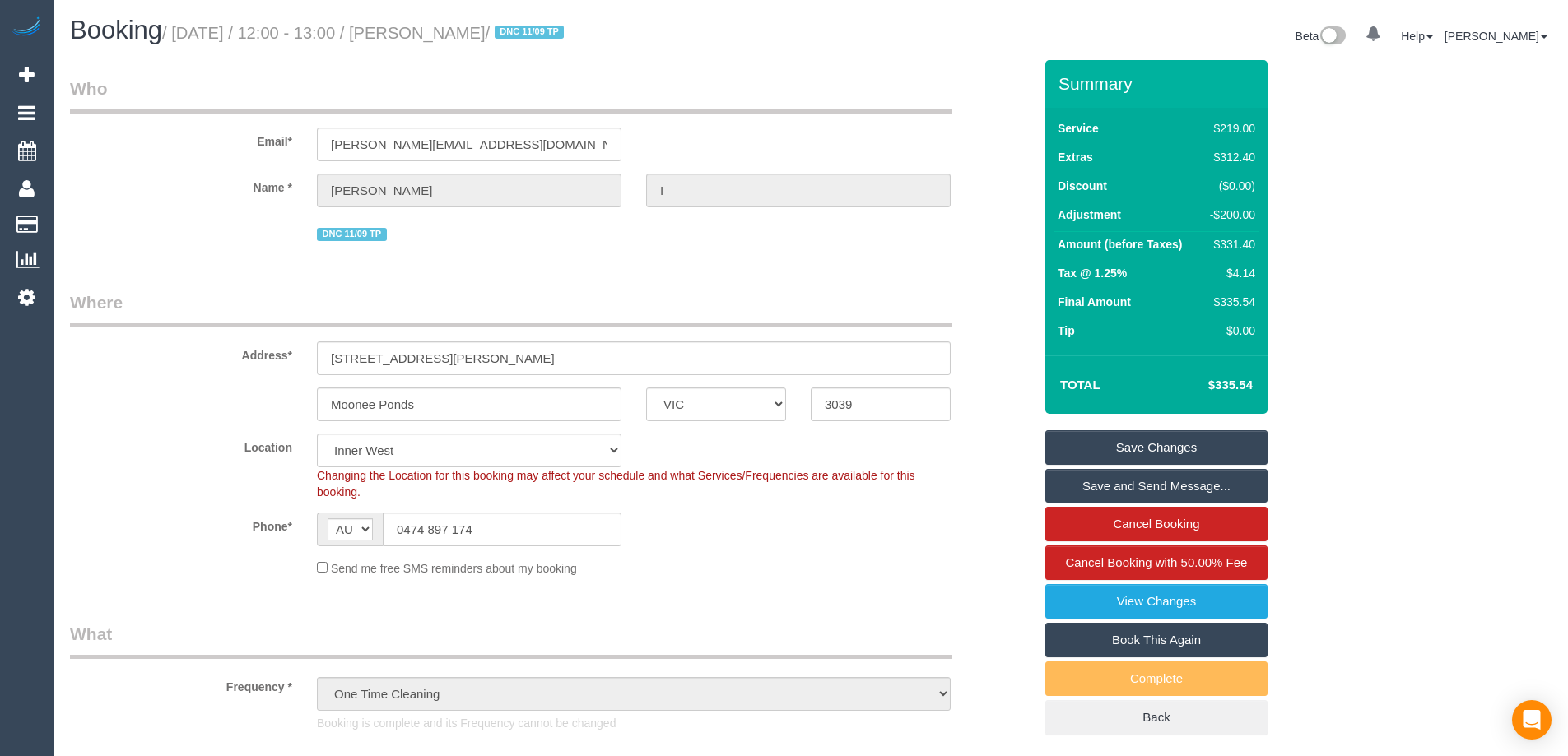
click at [249, 375] on sui-booking-address "Address* 4/27a Norwood crescent Moonee Ponds ACT NSW NT QLD SA TAS VIC WA 3039" at bounding box center [552, 355] width 963 height 131
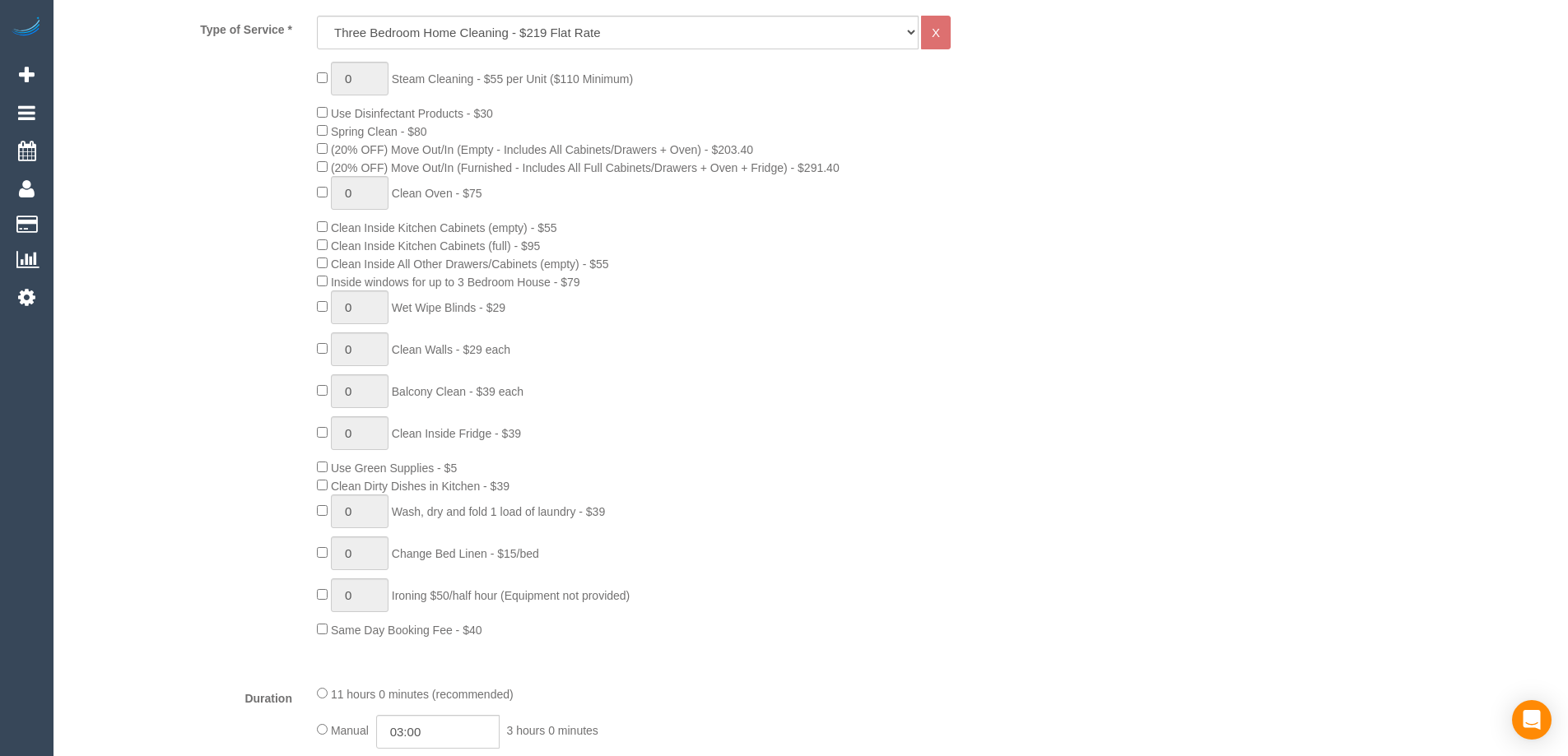
scroll to position [1069, 0]
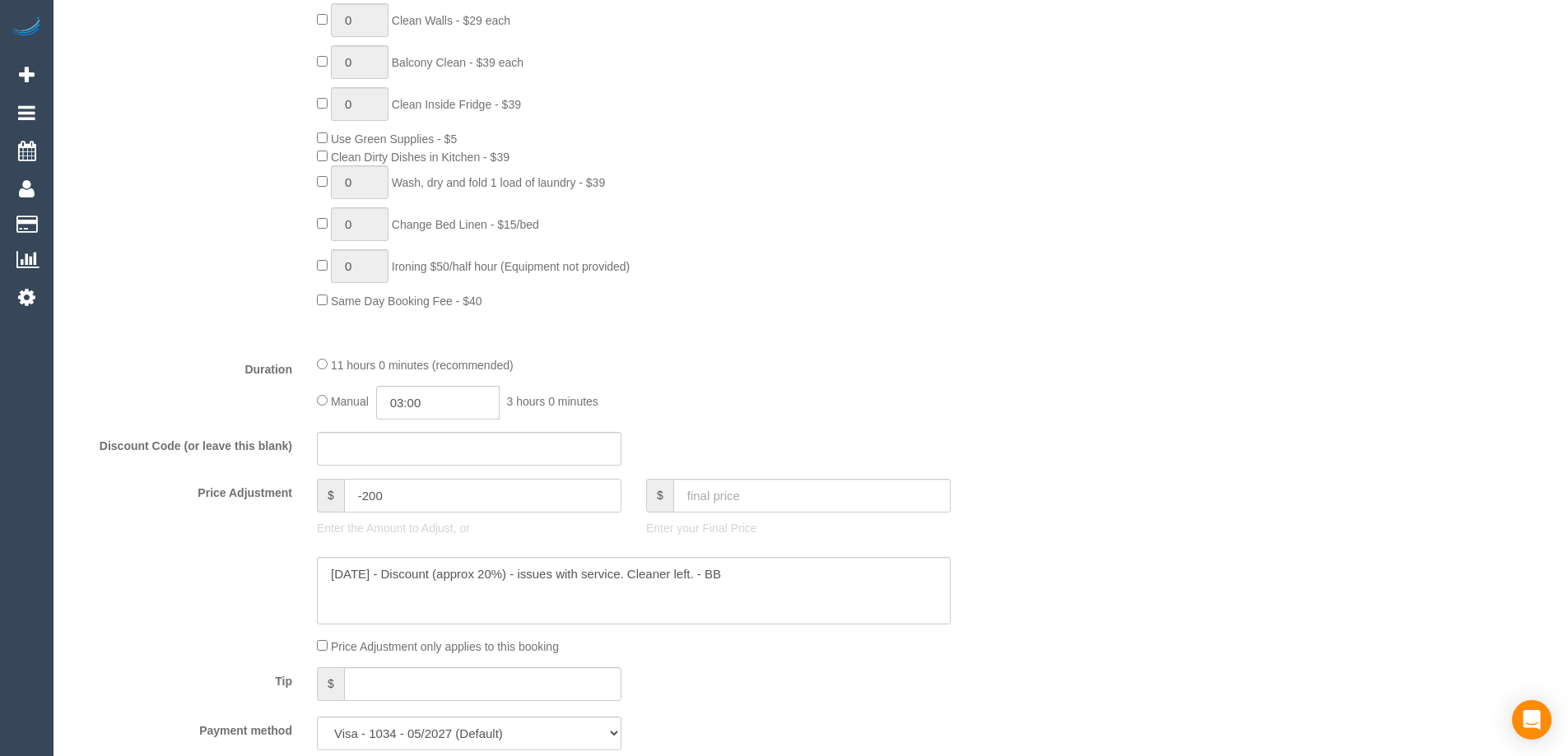
drag, startPoint x: 391, startPoint y: 492, endPoint x: 367, endPoint y: 492, distance: 24.0
click at [367, 492] on input "-200" at bounding box center [483, 495] width 277 height 34
type input "-237.4"
click at [908, 363] on div "11 hours 0 minutes (recommended)" at bounding box center [634, 364] width 634 height 18
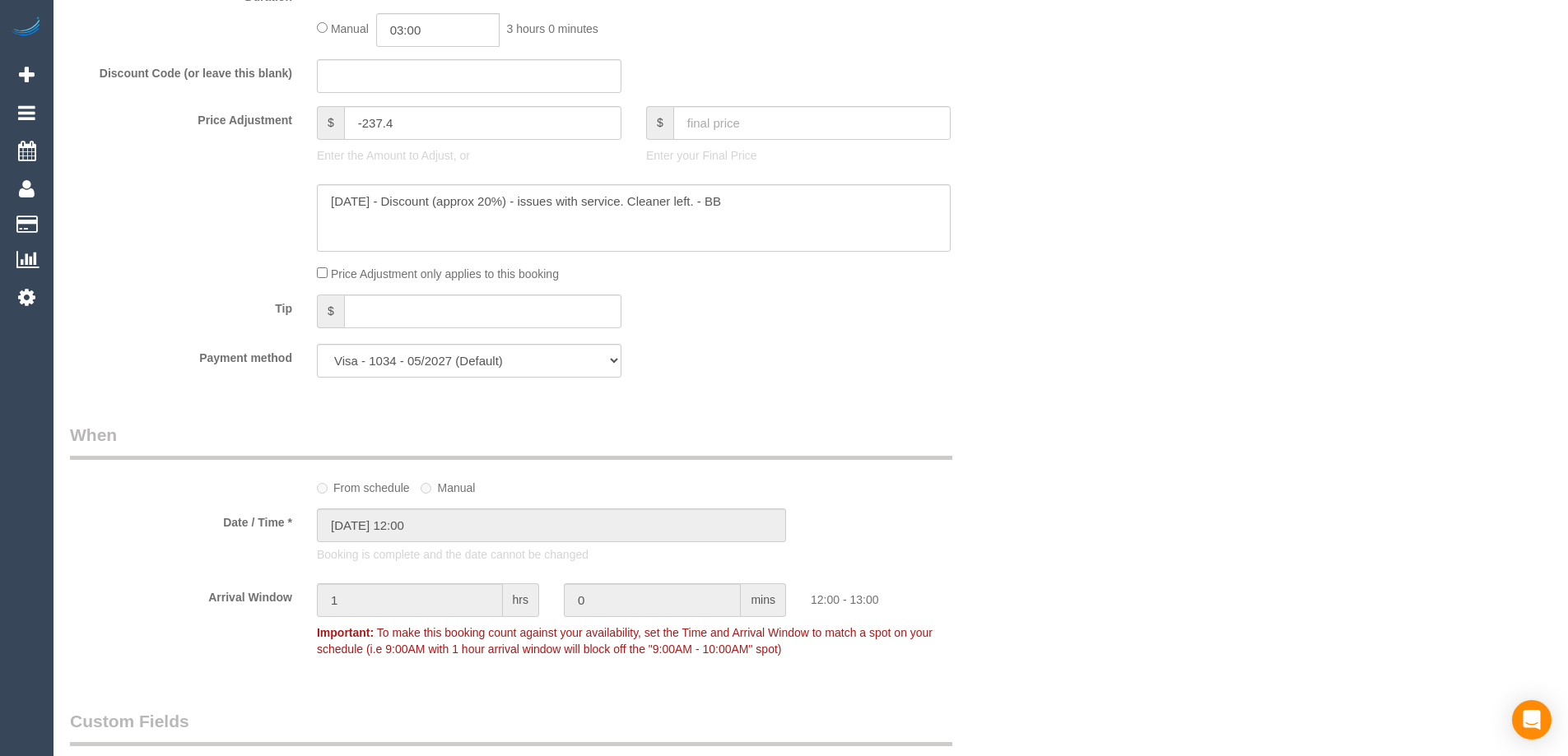
scroll to position [1234, 0]
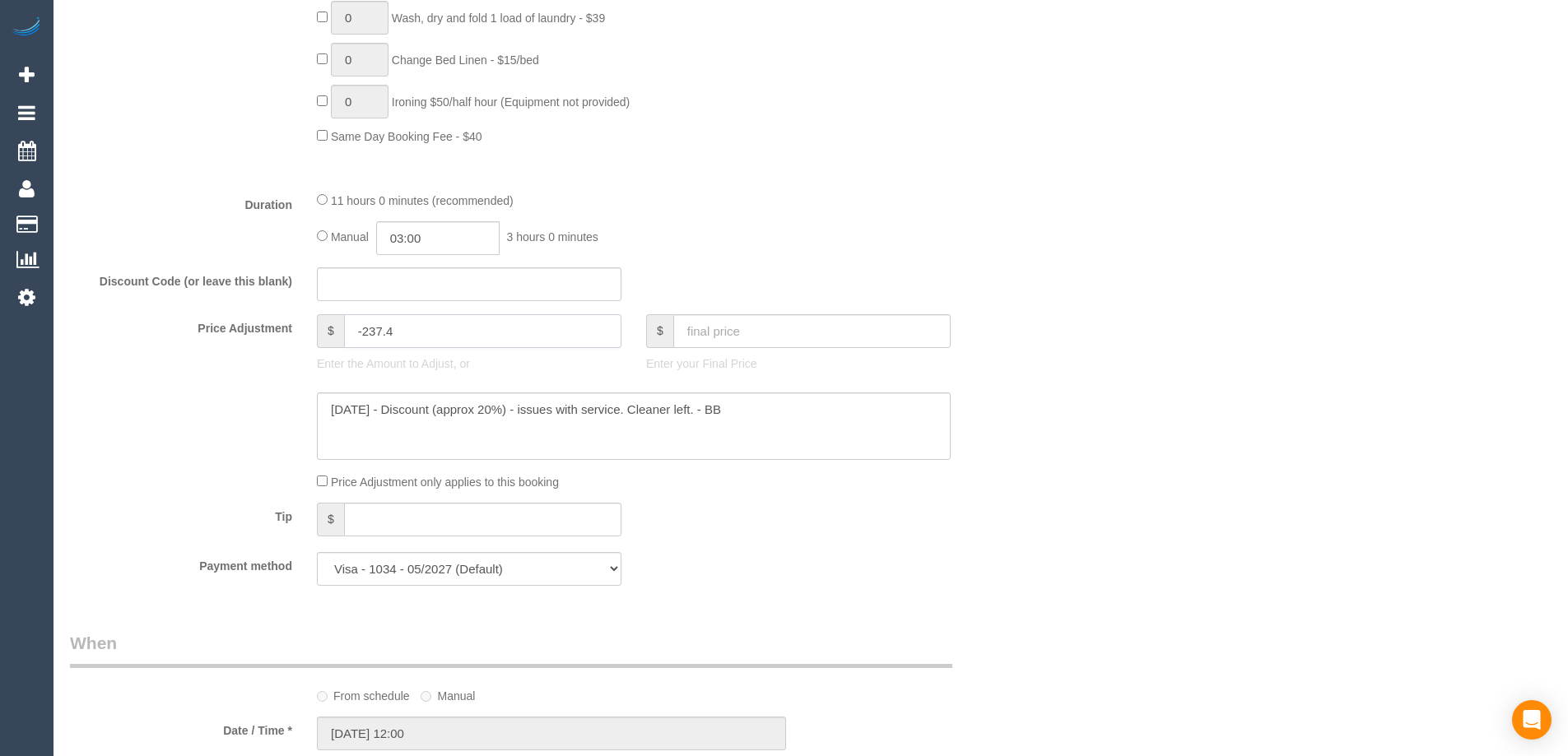
click at [413, 334] on input "-237.4" at bounding box center [483, 331] width 277 height 34
drag, startPoint x: 433, startPoint y: 333, endPoint x: 305, endPoint y: 333, distance: 128.0
click at [305, 333] on div "$ -237.4 Enter the Amount to Adjust, or" at bounding box center [470, 347] width 329 height 66
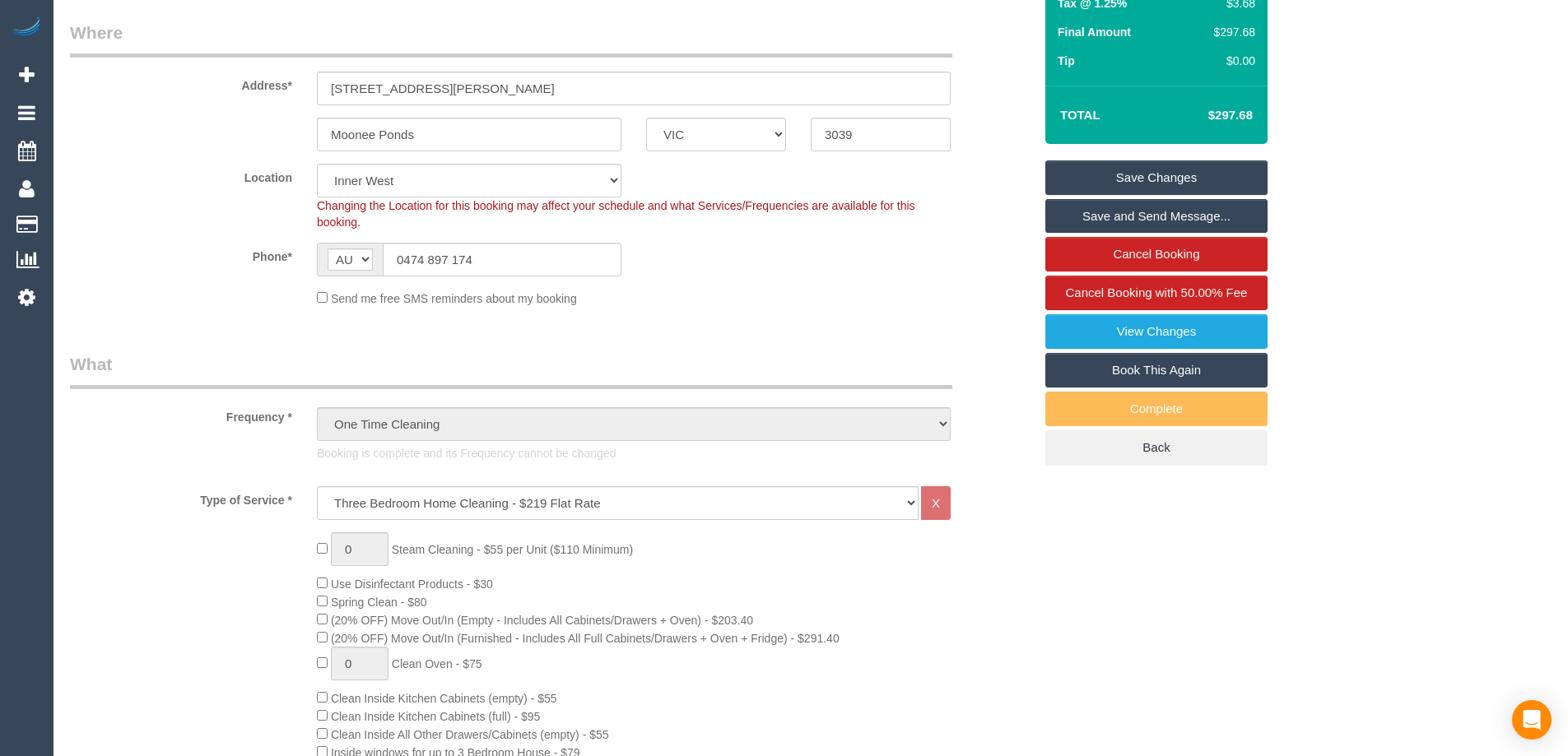
scroll to position [0, 0]
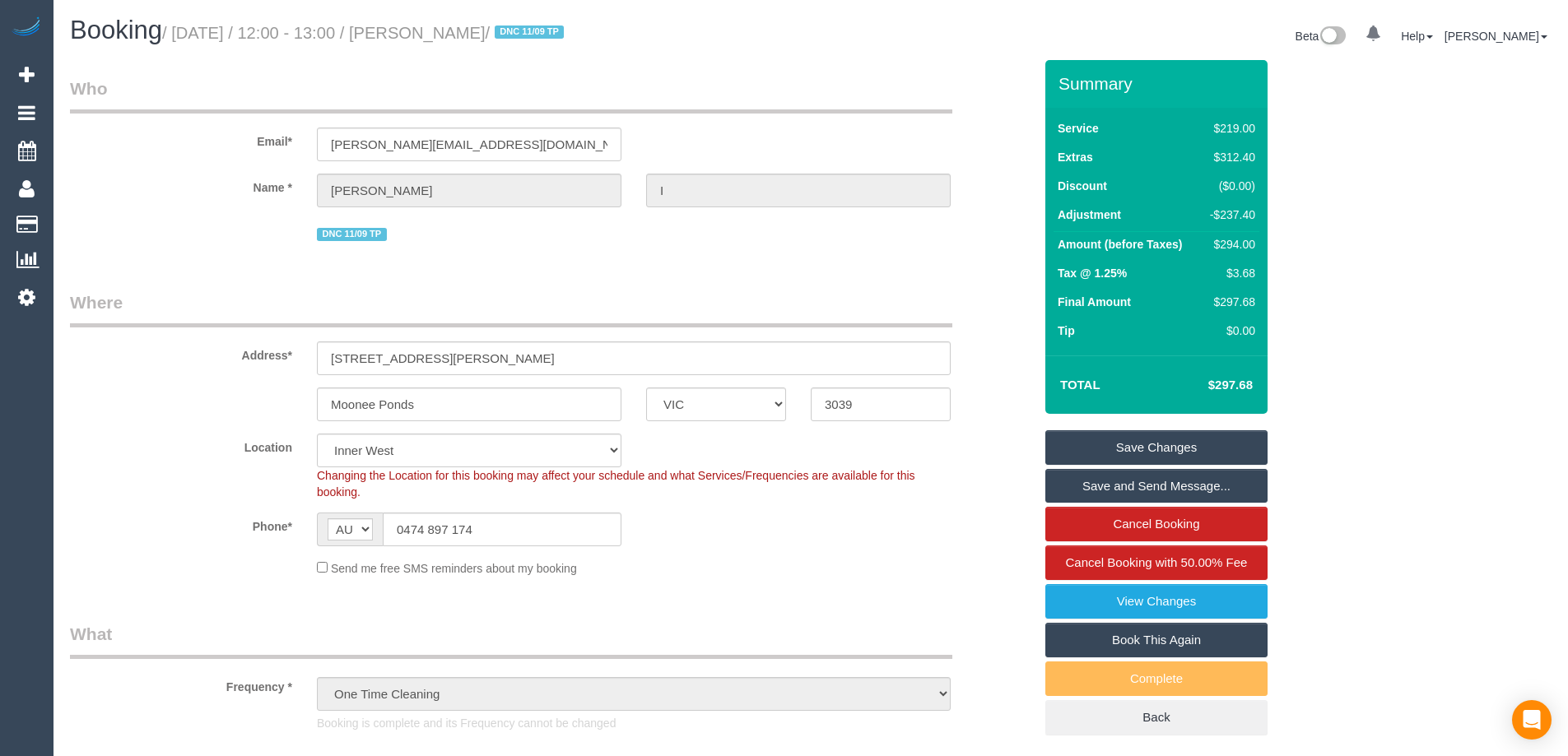
type input "0"
click at [191, 422] on fieldset "Where Address* 4/27a Norwood crescent Moonee Ponds ACT NSW NT QLD SA TAS VIC WA…" at bounding box center [552, 439] width 963 height 299
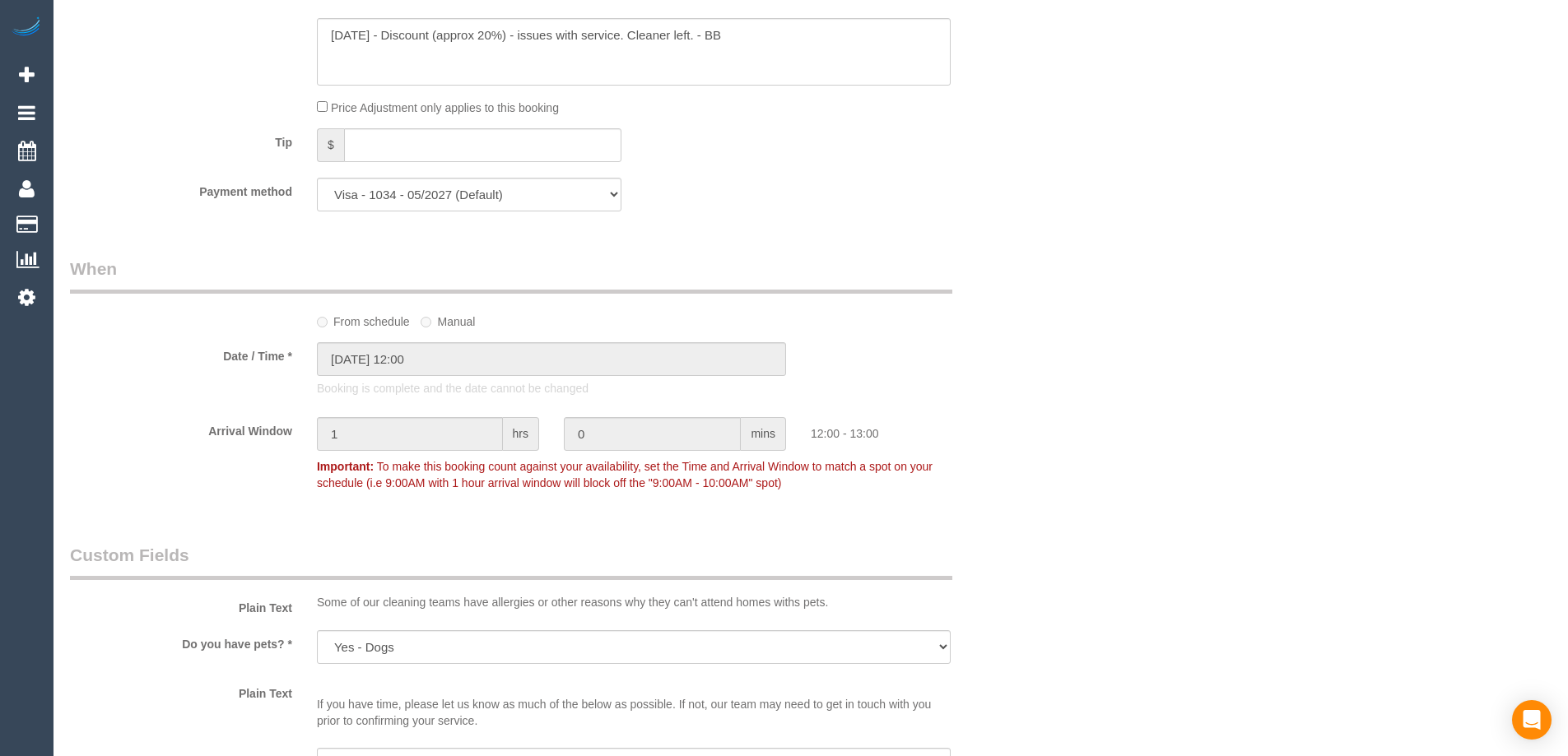
scroll to position [1563, 0]
